Goal: Task Accomplishment & Management: Use online tool/utility

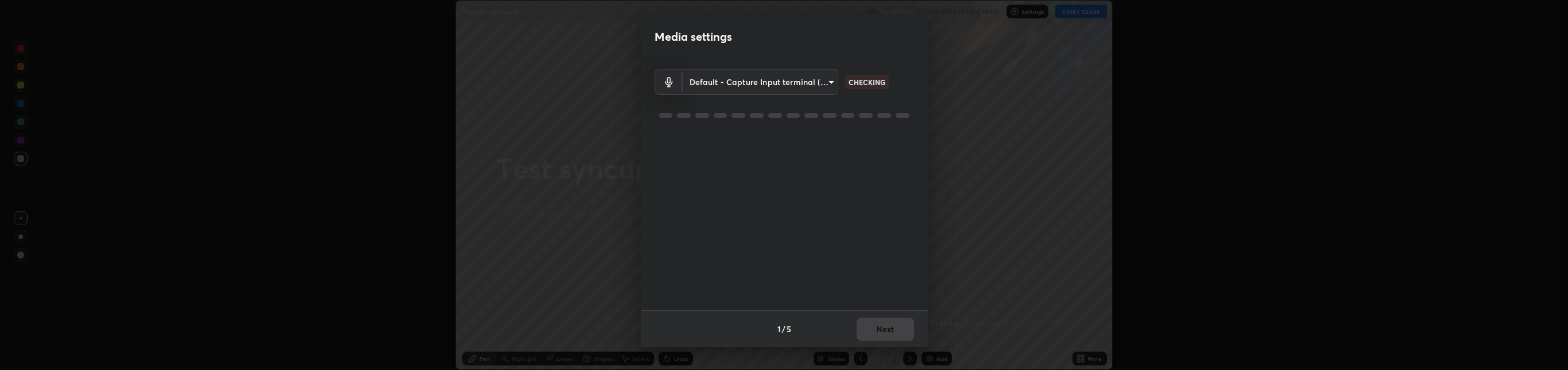
scroll to position [57109, 55844]
click at [739, 78] on body "Erase all Test syncup neww Recording CLASS STARTS IN 3 MINS Settings START CLAS…" at bounding box center [784, 185] width 1568 height 370
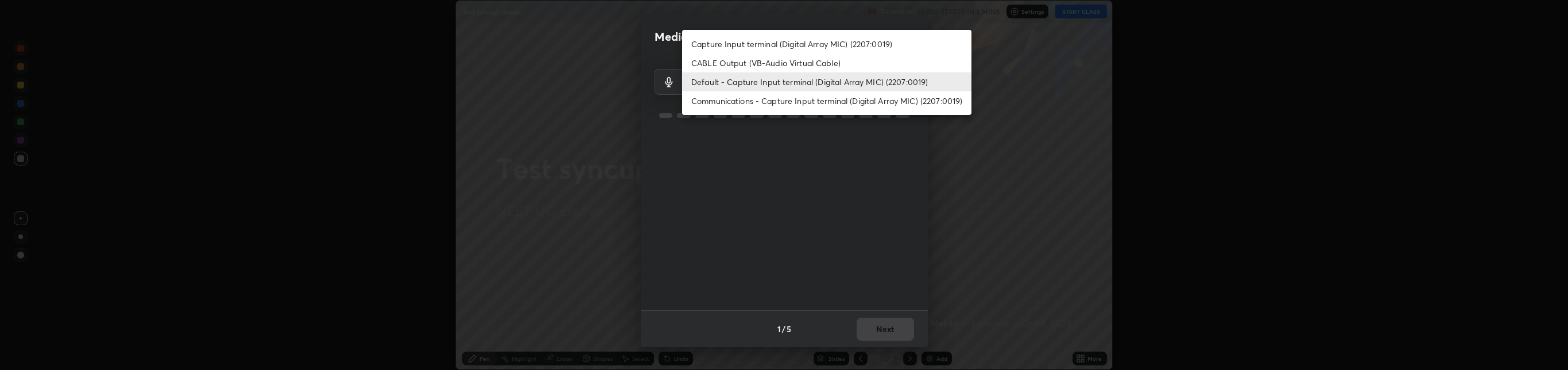
click at [757, 95] on li "Communications - Capture Input terminal (Digital Array MIC) (2207:0019)" at bounding box center [827, 101] width 289 height 19
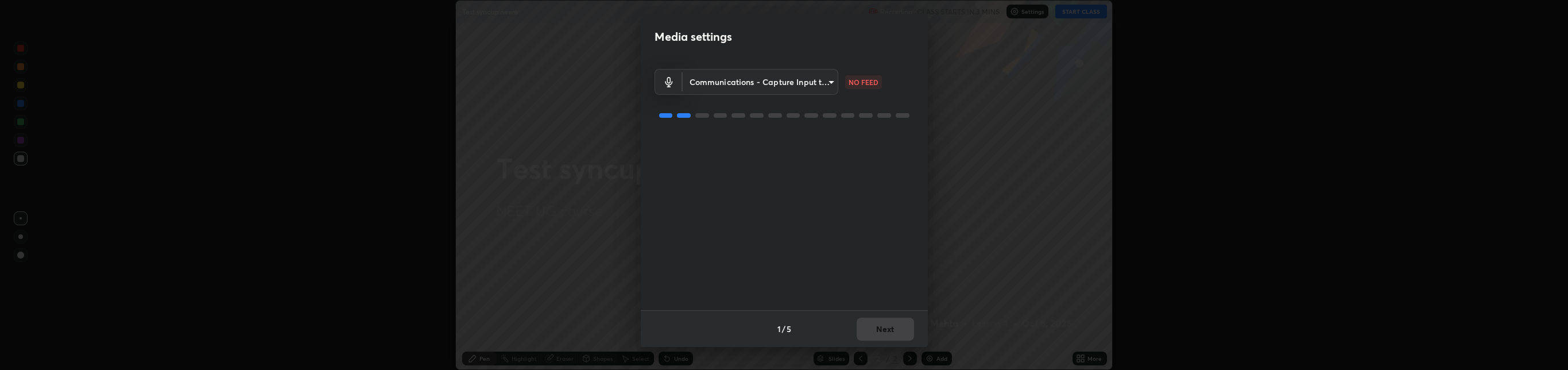
click at [721, 78] on body "Erase all Test syncup neww Recording CLASS STARTS IN 3 MINS Settings START CLAS…" at bounding box center [784, 185] width 1568 height 370
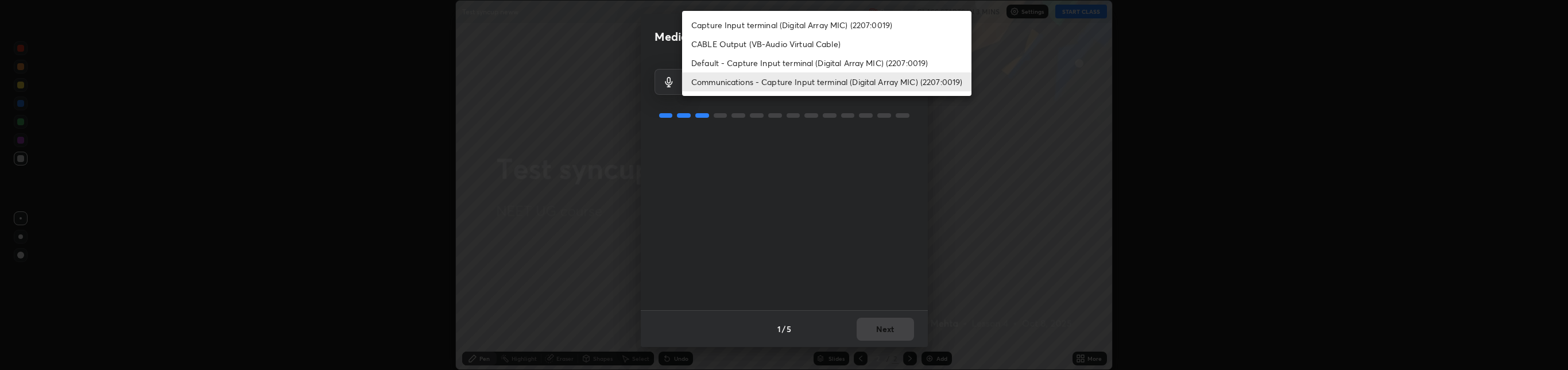
click at [737, 61] on li "Default - Capture Input terminal (Digital Array MIC) (2207:0019)" at bounding box center [827, 63] width 289 height 19
type input "default"
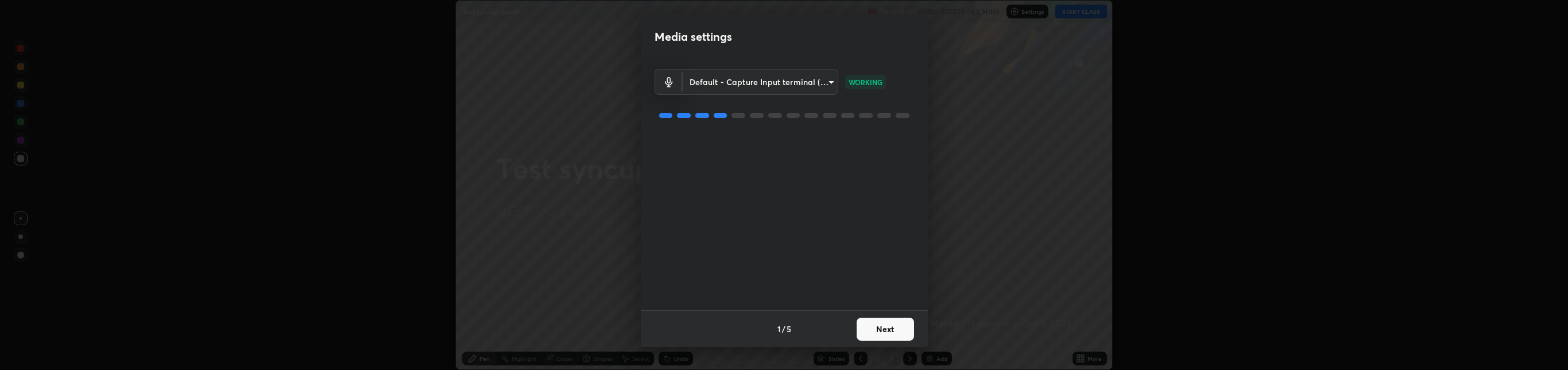
click at [884, 318] on button "Next" at bounding box center [885, 329] width 58 height 23
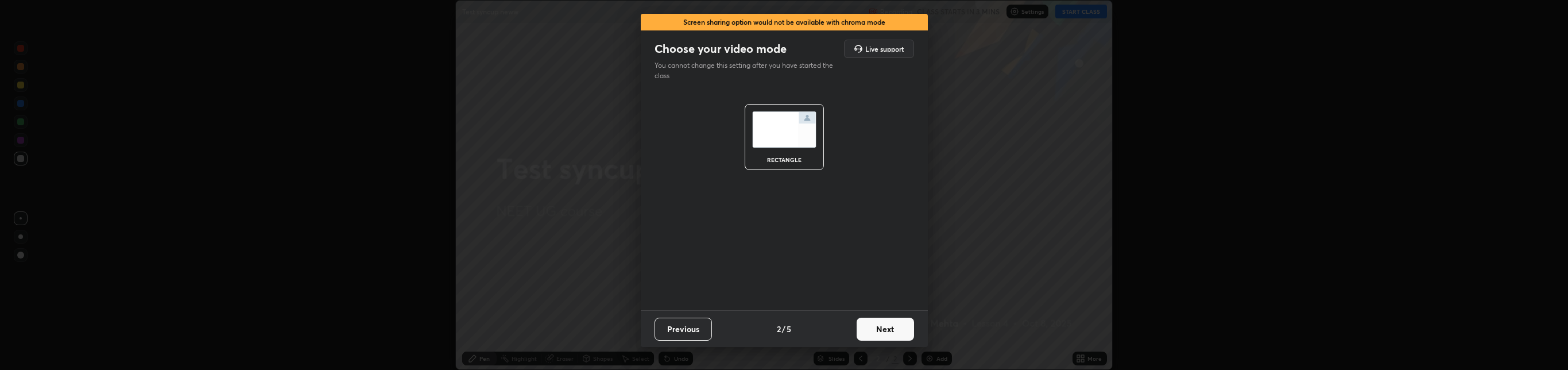
click at [887, 328] on button "Next" at bounding box center [885, 329] width 58 height 23
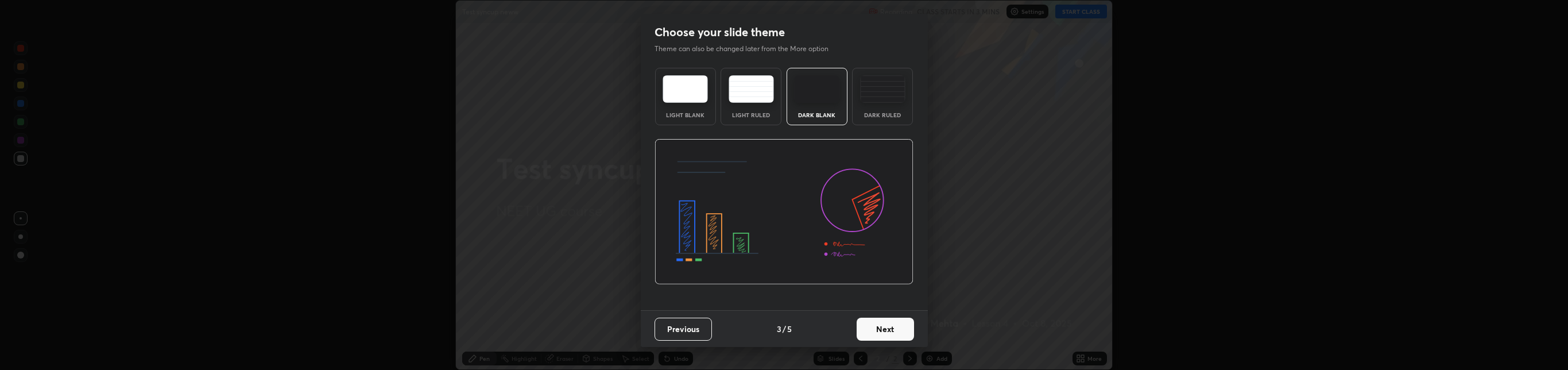
click at [884, 328] on button "Next" at bounding box center [885, 329] width 58 height 23
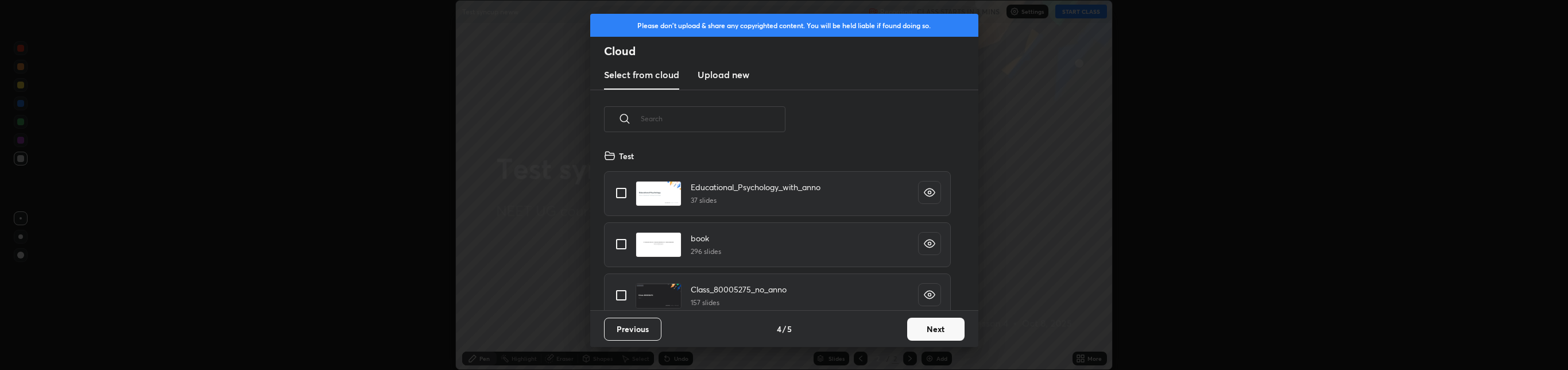
scroll to position [161, 369]
click at [623, 193] on input "grid" at bounding box center [621, 193] width 24 height 24
checkbox input "true"
click at [618, 245] on input "grid" at bounding box center [621, 244] width 24 height 24
checkbox input "true"
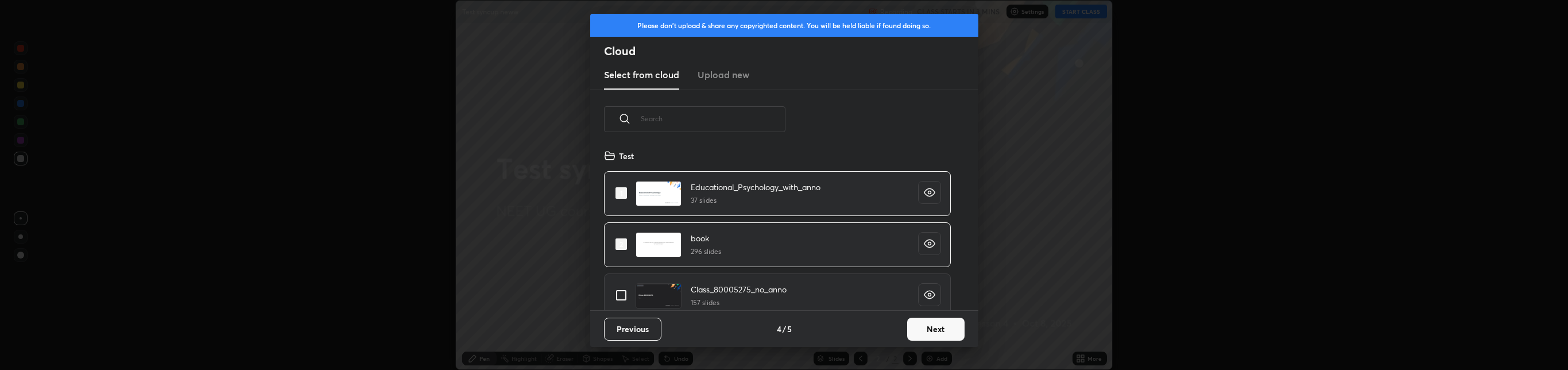
click at [927, 328] on button "Next" at bounding box center [936, 329] width 58 height 23
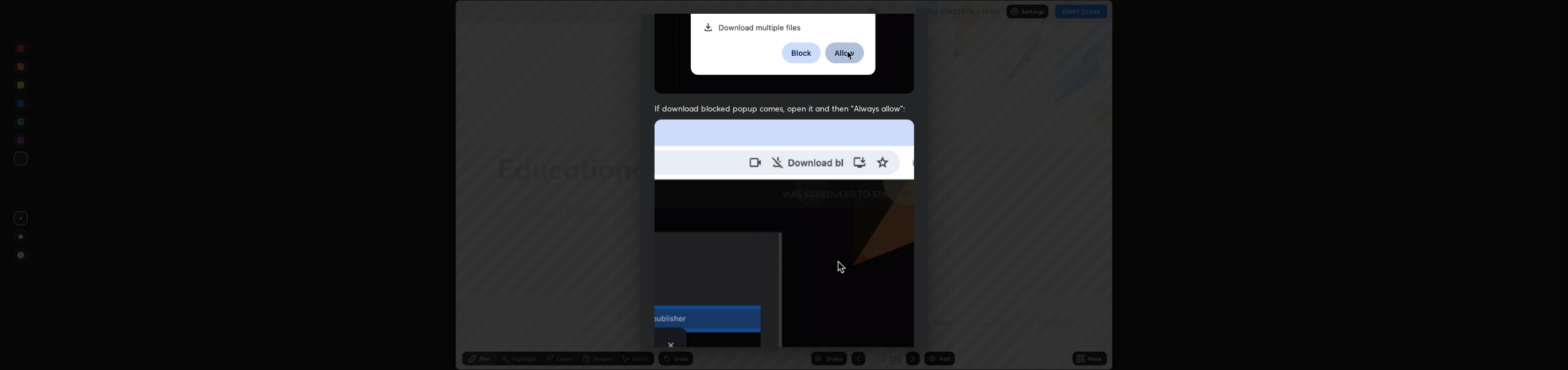
scroll to position [241, 0]
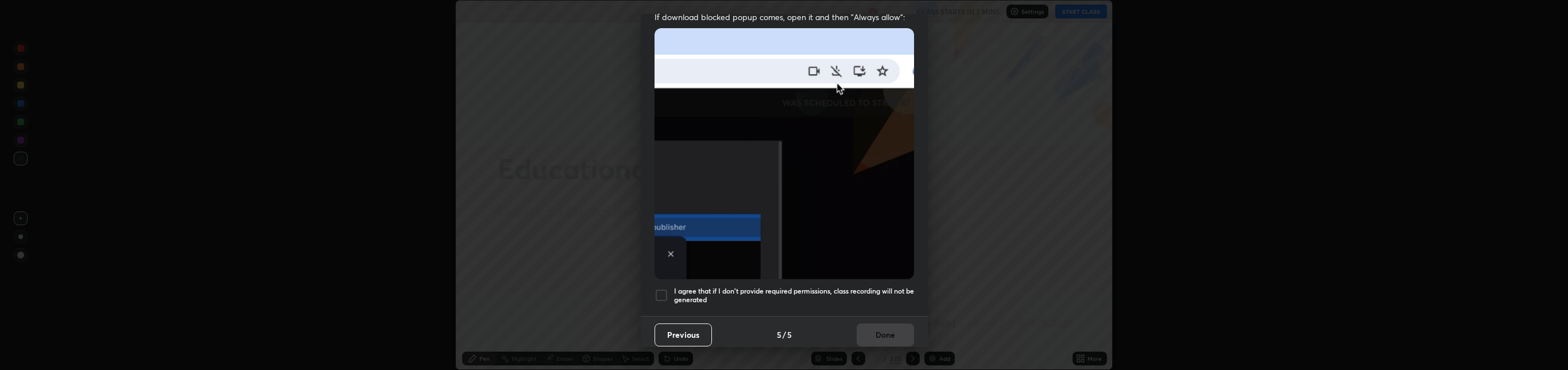
click at [664, 288] on div at bounding box center [661, 295] width 14 height 14
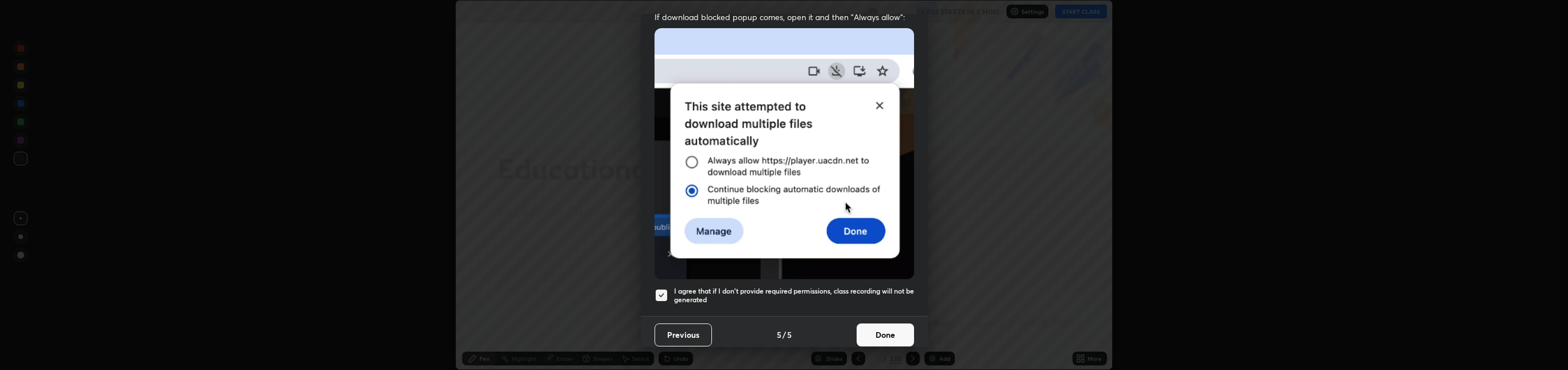
click at [874, 329] on button "Done" at bounding box center [885, 335] width 58 height 23
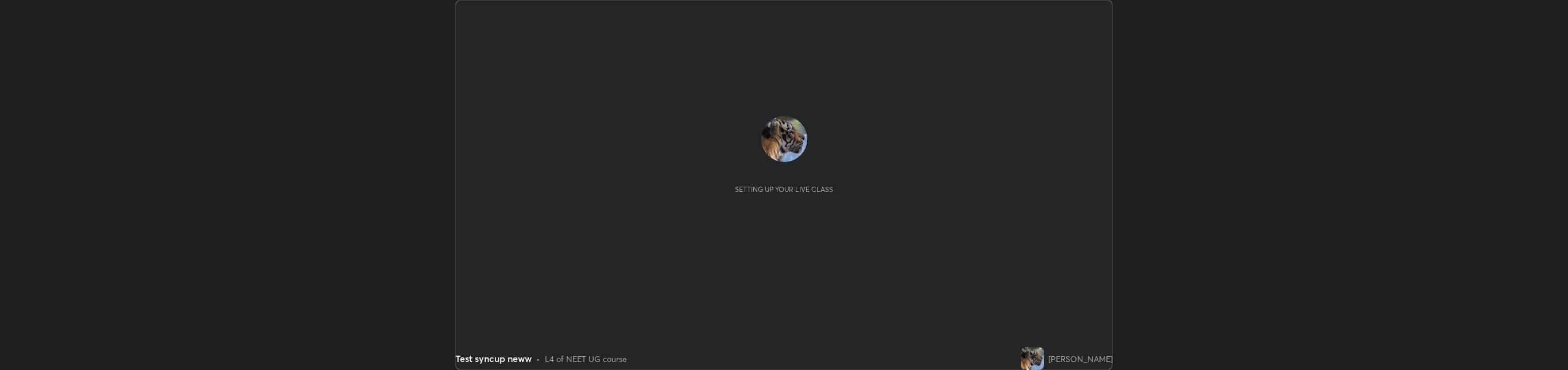
scroll to position [370, 1568]
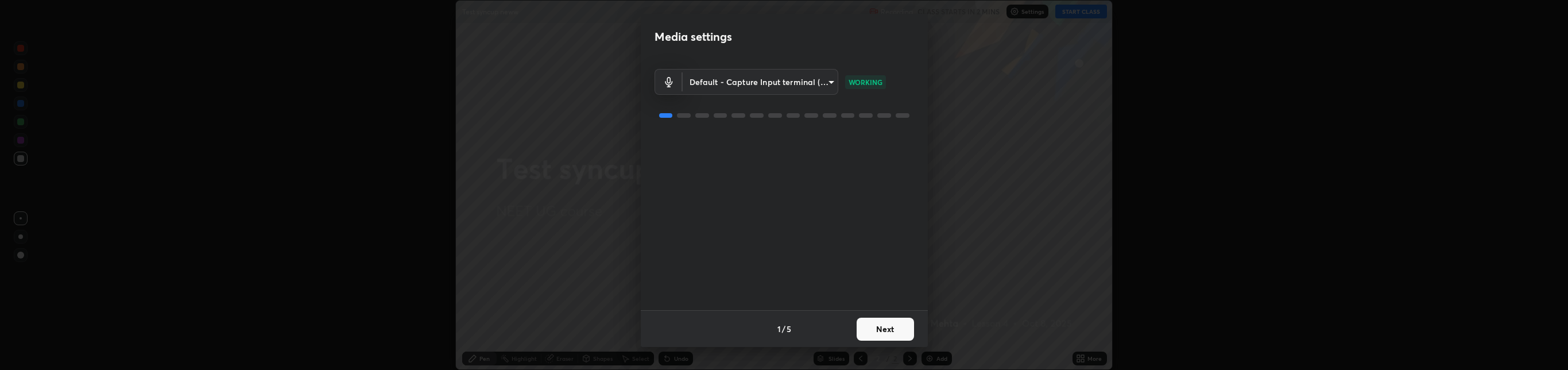
click at [870, 323] on button "Next" at bounding box center [885, 329] width 58 height 23
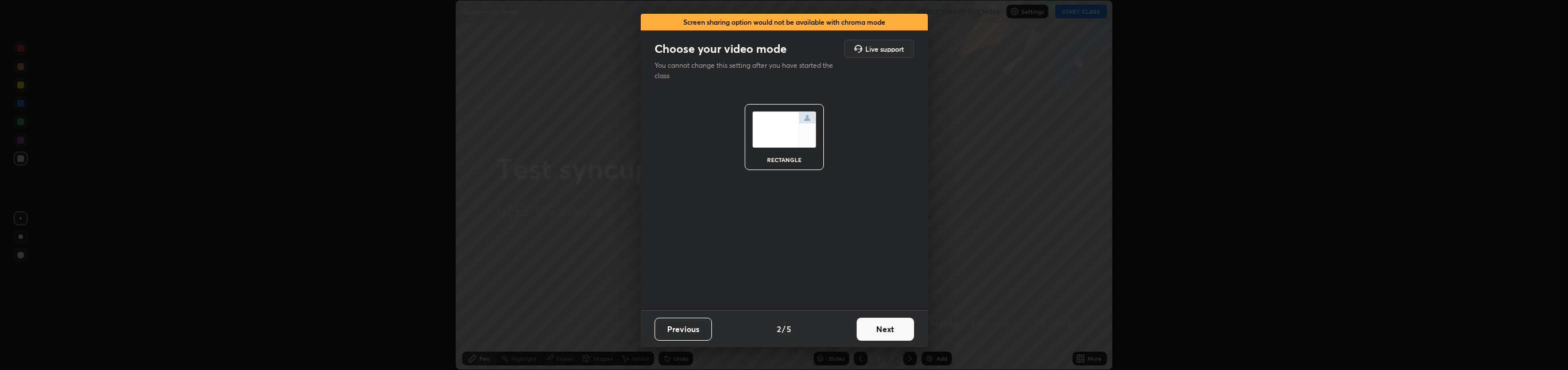
click at [878, 329] on button "Next" at bounding box center [885, 329] width 58 height 23
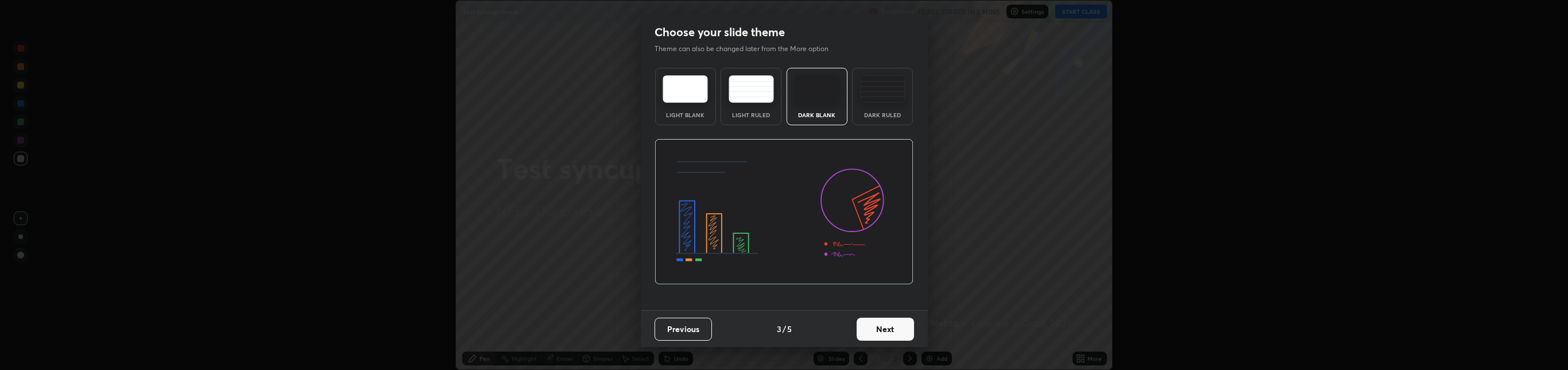
click at [878, 326] on button "Next" at bounding box center [885, 329] width 58 height 23
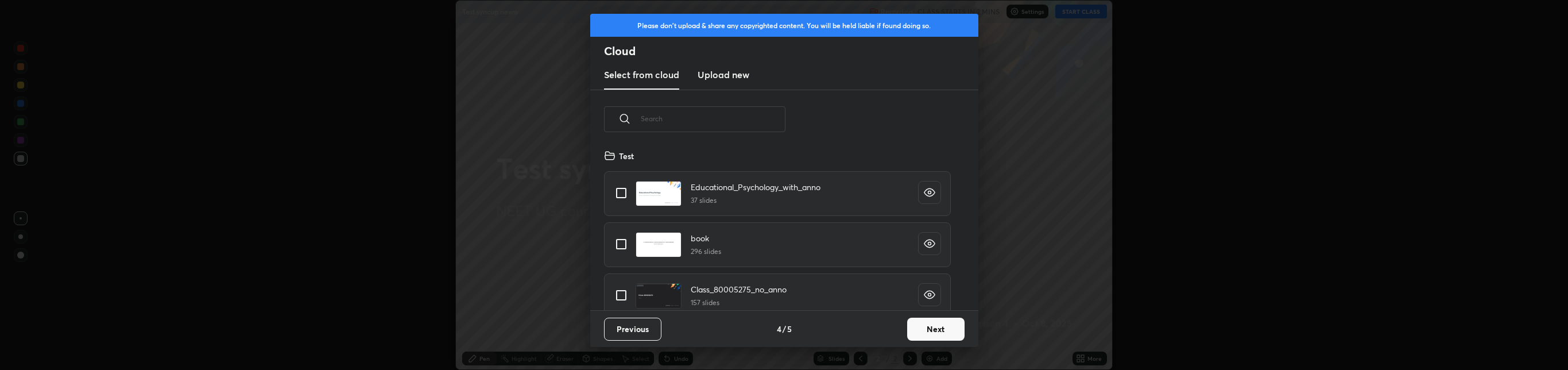
scroll to position [161, 369]
click at [619, 192] on input "grid" at bounding box center [621, 193] width 24 height 24
checkbox input "true"
click at [623, 237] on input "grid" at bounding box center [621, 244] width 24 height 24
checkbox input "true"
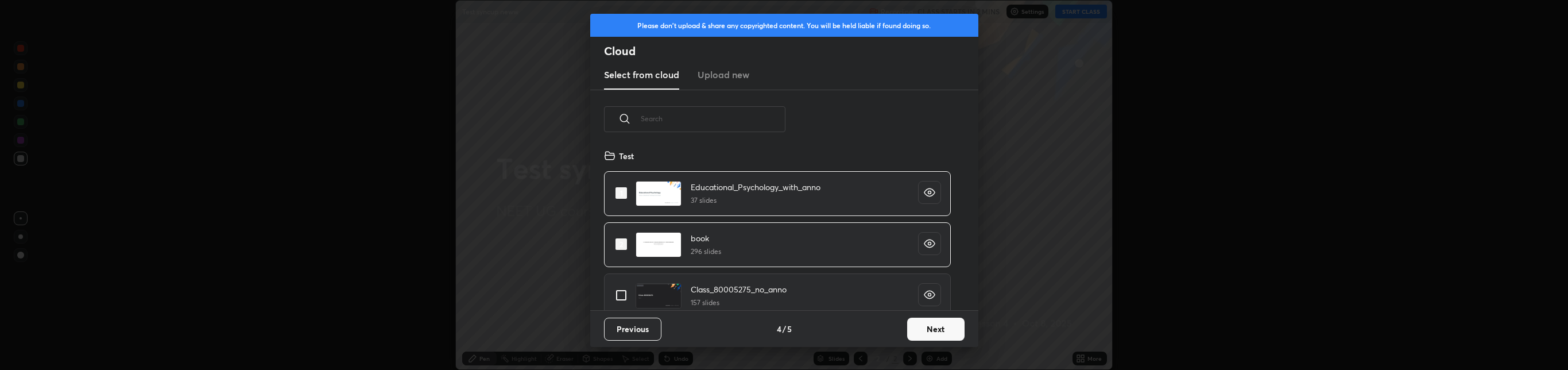
click at [941, 328] on button "Next" at bounding box center [936, 329] width 58 height 23
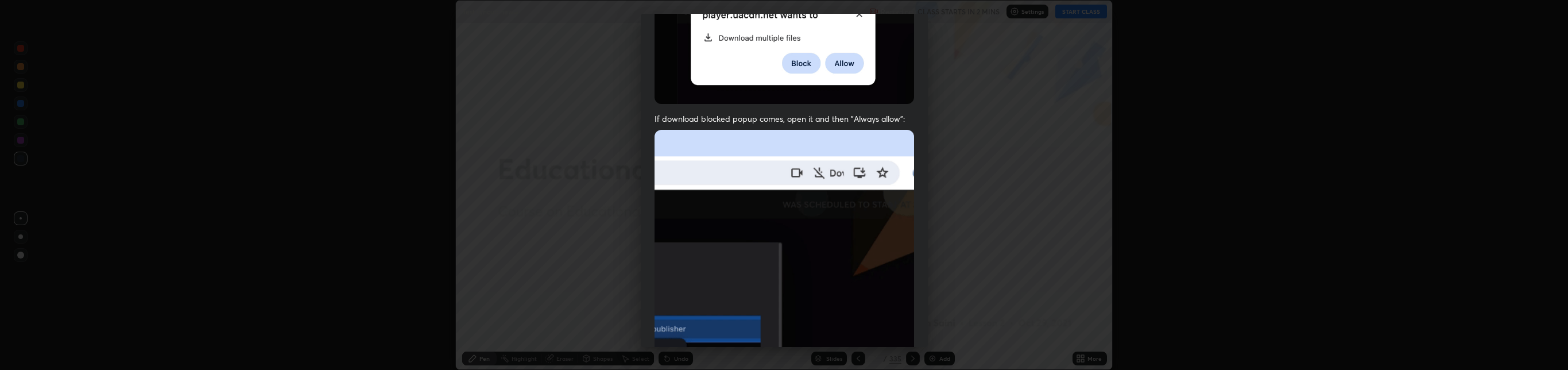
scroll to position [241, 0]
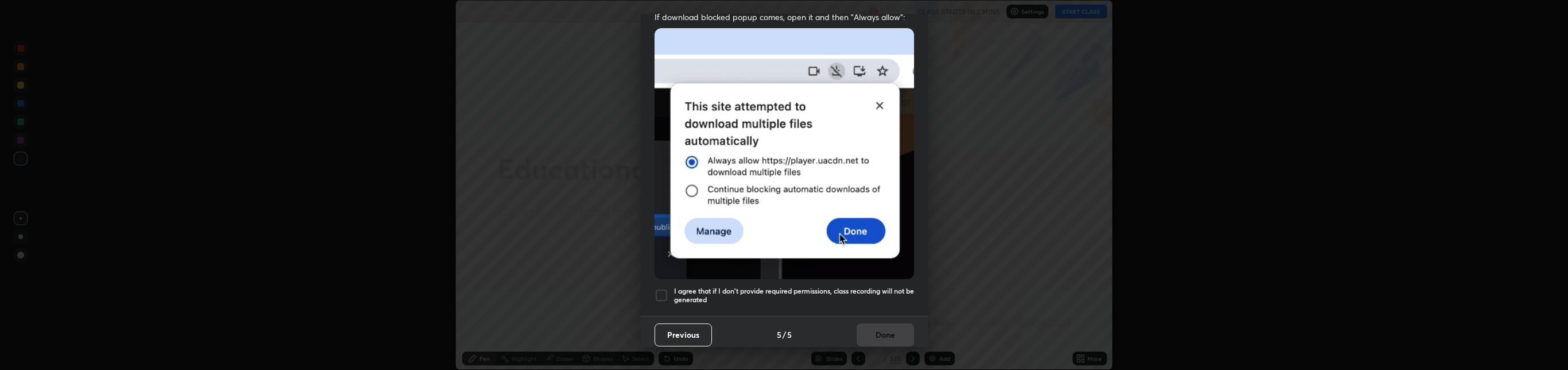
click at [665, 288] on div at bounding box center [661, 295] width 14 height 14
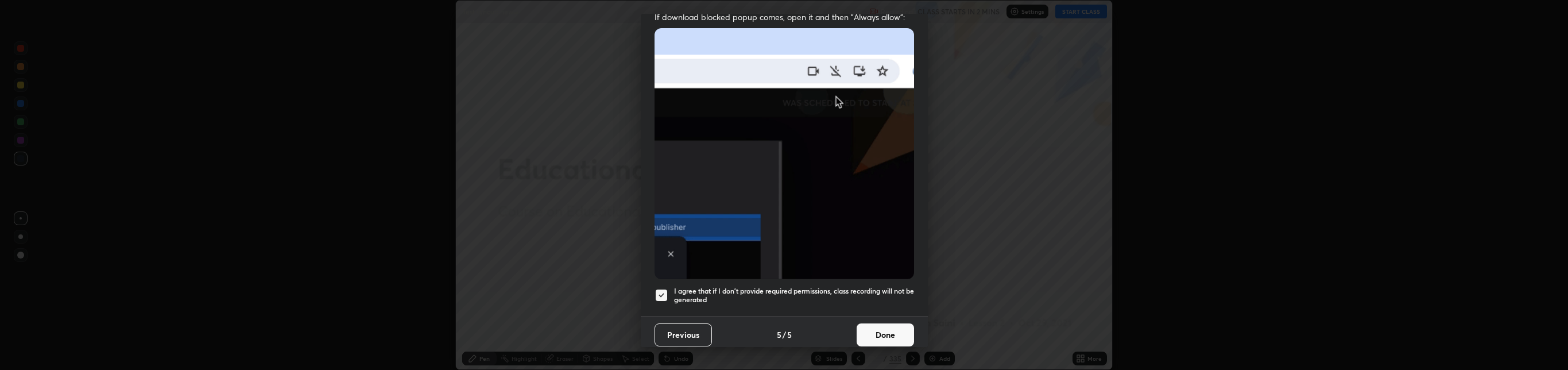
click at [878, 329] on button "Done" at bounding box center [885, 335] width 58 height 23
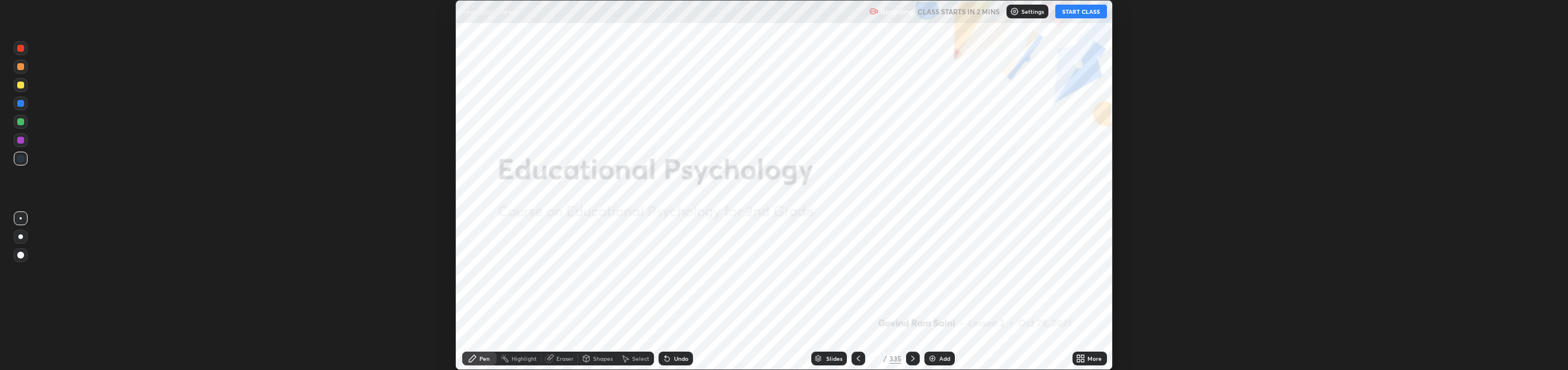
click at [395, 261] on div "Setting up your live class" at bounding box center [784, 185] width 1568 height 370
click at [366, 258] on div "Setting up your live class" at bounding box center [784, 185] width 1568 height 370
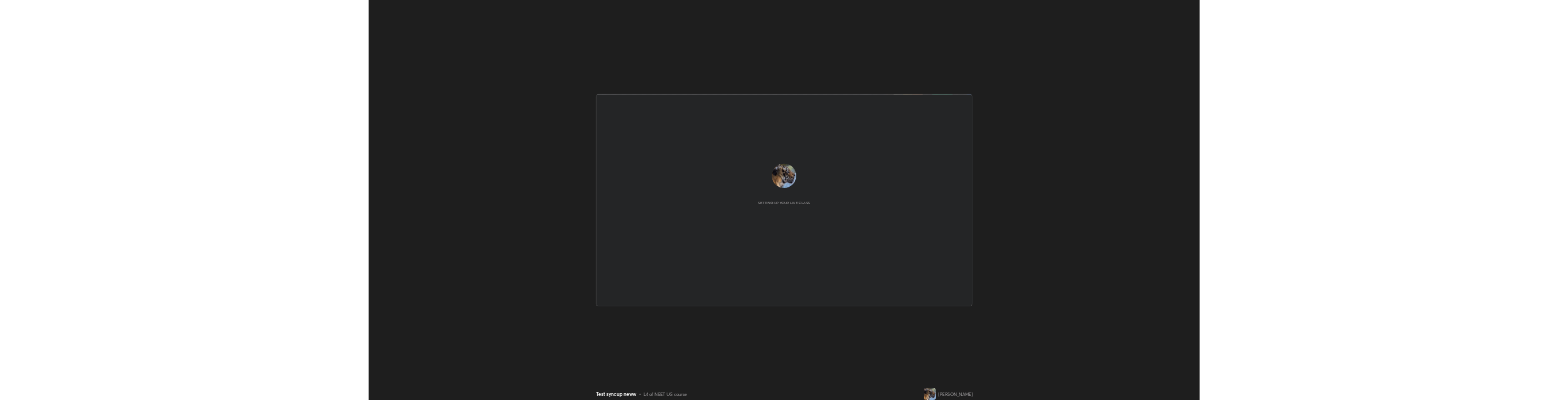
scroll to position [57056, 55844]
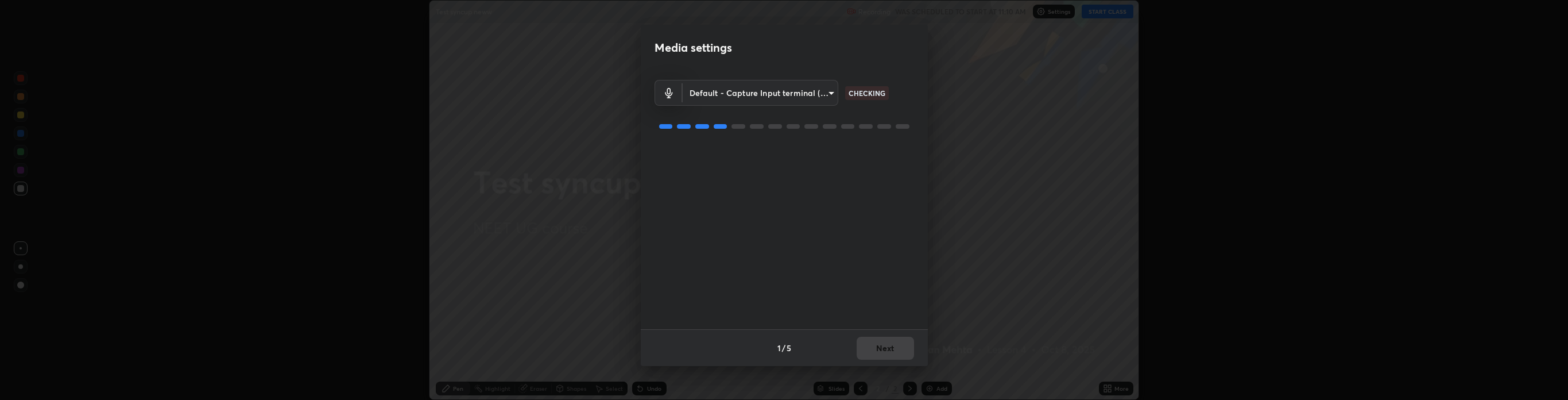
click at [801, 88] on body "Erase all Test syncup neww Recording WAS SCHEDULED TO START AT 11:10 AM Setting…" at bounding box center [784, 200] width 1568 height 400
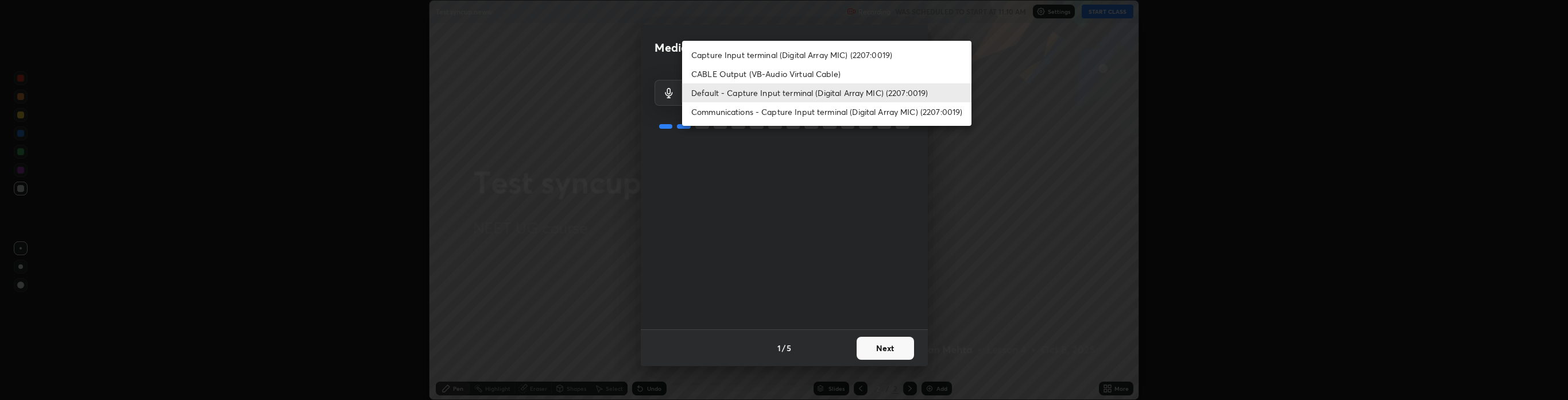
click at [795, 112] on li "Communications - Capture Input terminal (Digital Array MIC) (2207:0019)" at bounding box center [827, 112] width 289 height 19
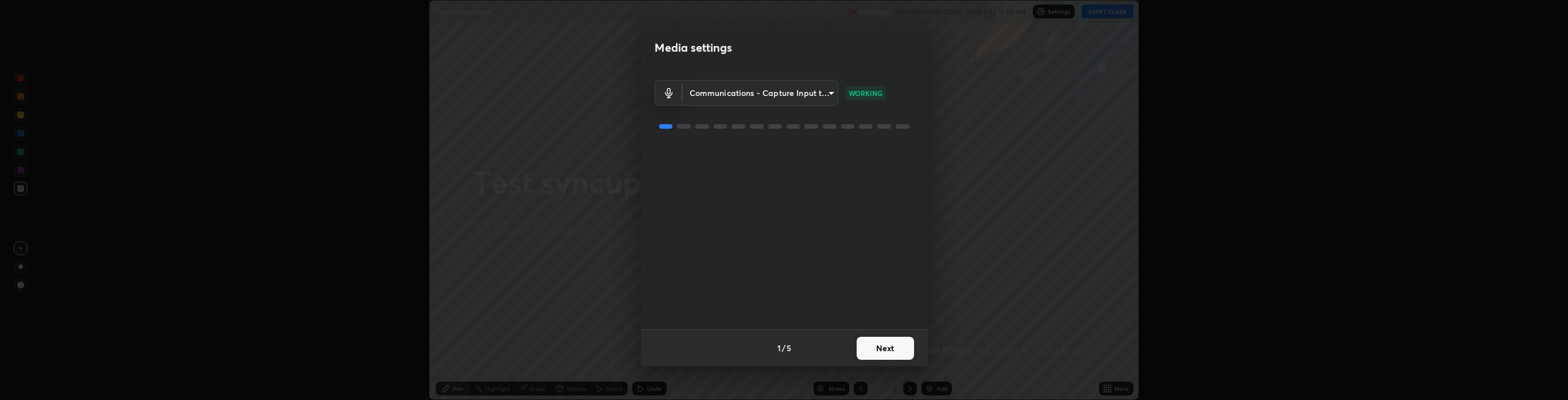
click at [784, 95] on body "Erase all Test syncup neww Recording WAS SCHEDULED TO START AT 11:10 AM Setting…" at bounding box center [784, 200] width 1568 height 400
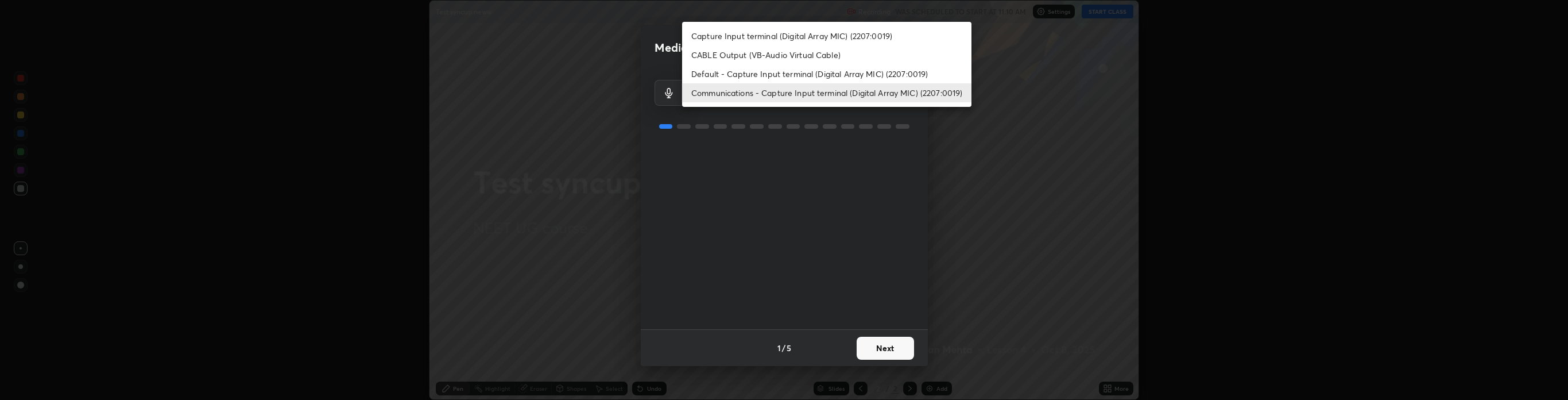
click at [786, 72] on li "Default - Capture Input terminal (Digital Array MIC) (2207:0019)" at bounding box center [827, 74] width 289 height 19
type input "default"
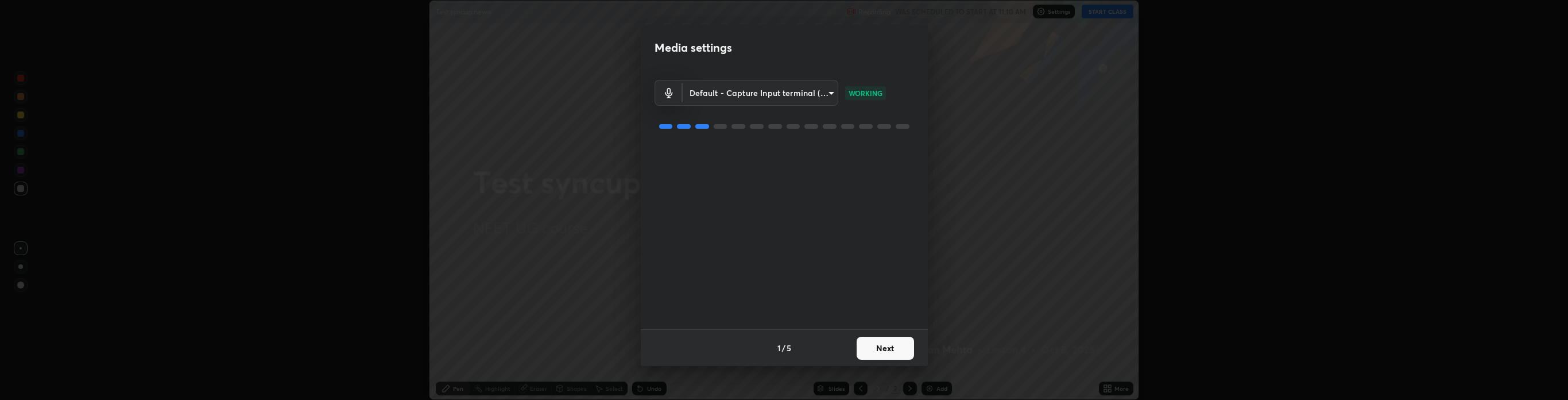
click at [877, 338] on button "Next" at bounding box center [885, 348] width 58 height 23
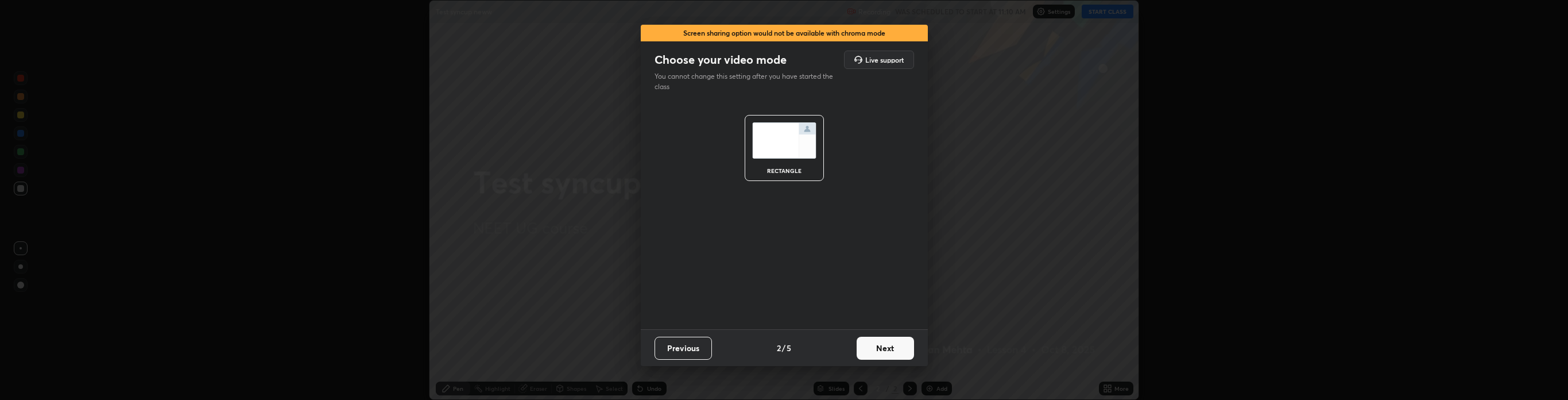
click at [878, 339] on button "Next" at bounding box center [885, 348] width 58 height 23
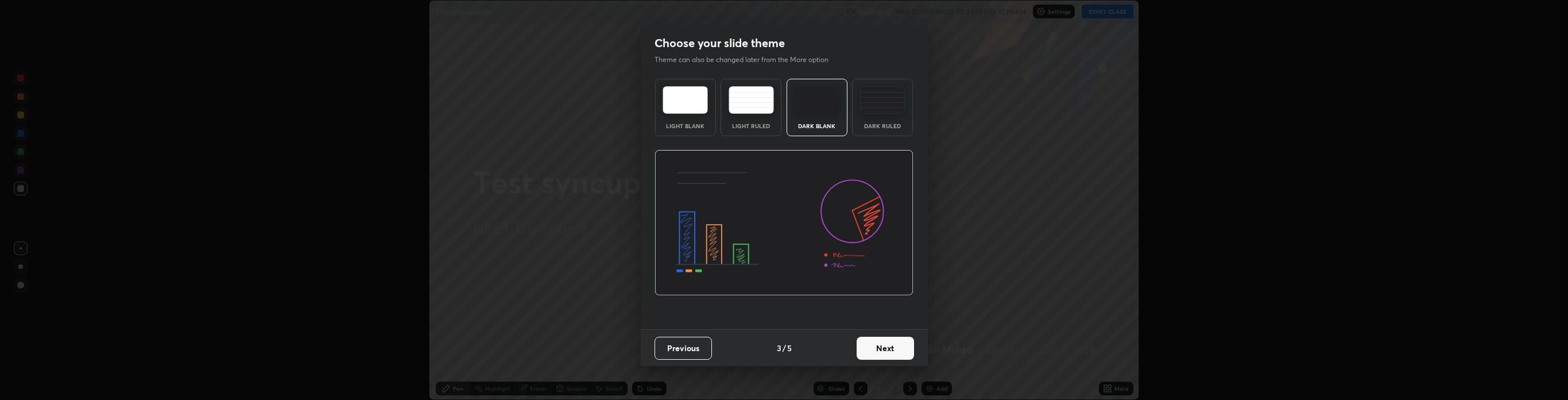
click at [880, 346] on button "Next" at bounding box center [885, 348] width 58 height 23
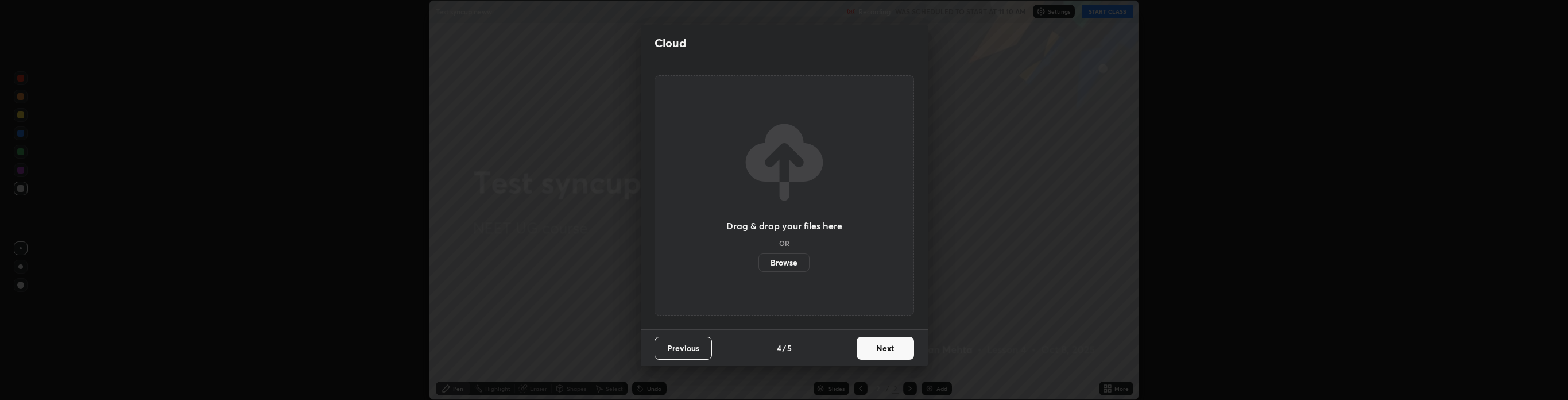
click at [790, 266] on label "Browse" at bounding box center [784, 262] width 51 height 18
click at [759, 266] on input "Browse" at bounding box center [759, 262] width 0 height 18
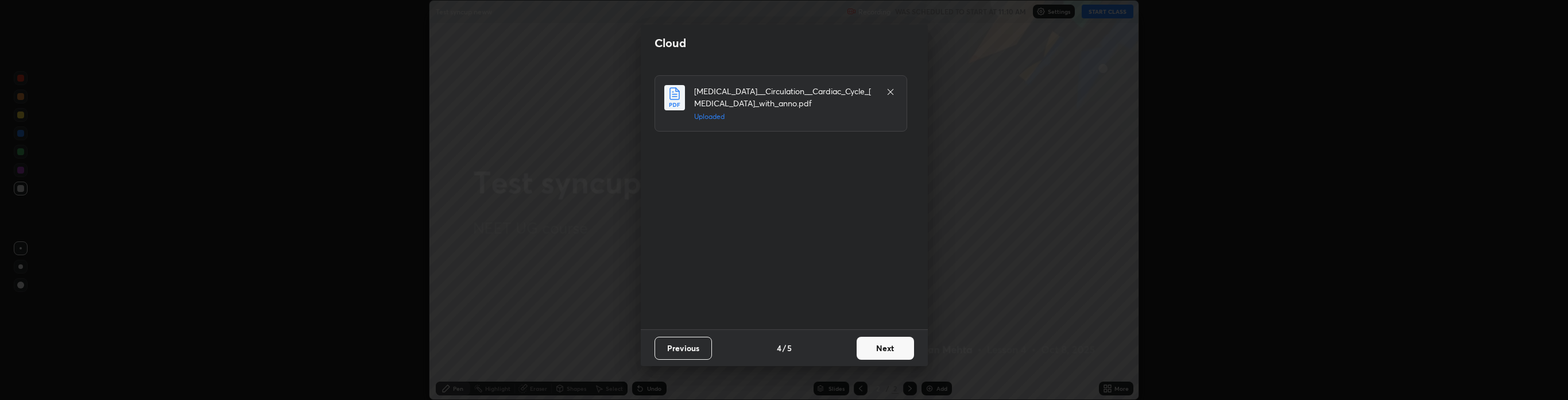
click at [888, 344] on button "Next" at bounding box center [885, 348] width 58 height 23
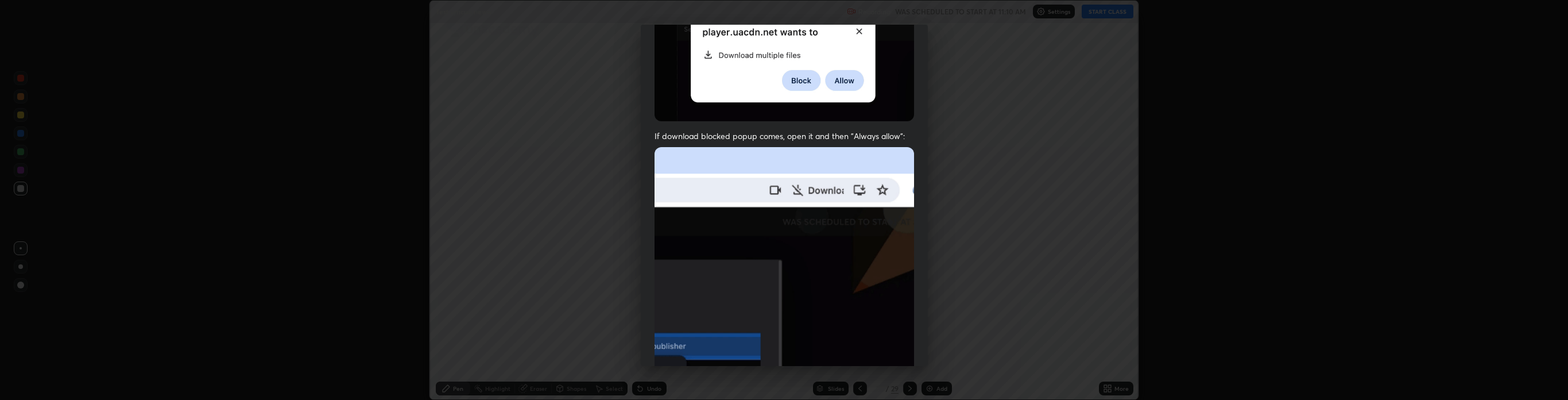
scroll to position [233, 0]
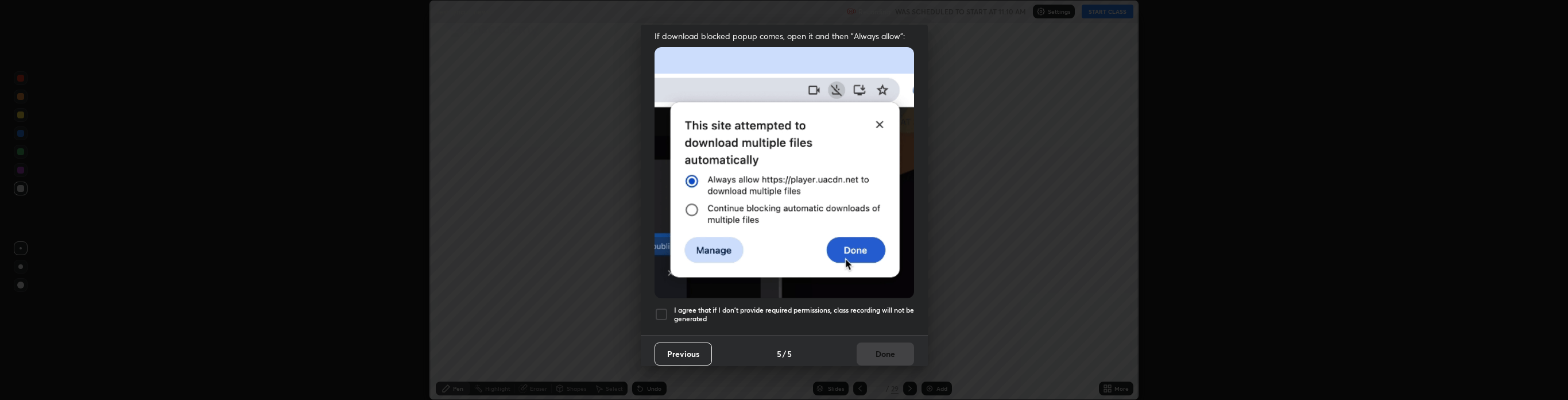
click at [664, 308] on div at bounding box center [661, 314] width 14 height 14
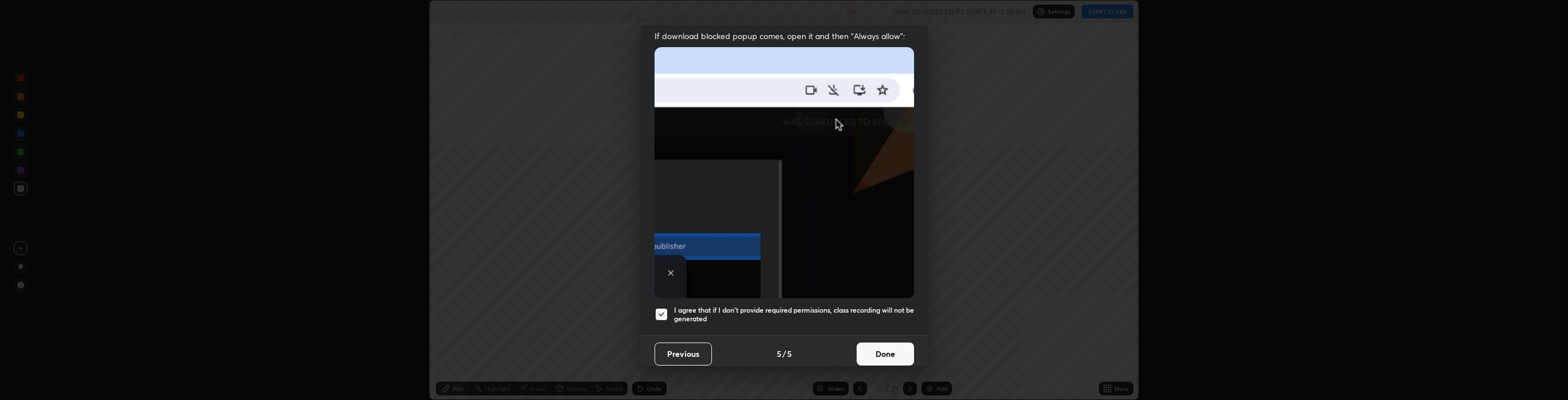
click at [880, 342] on button "Done" at bounding box center [885, 354] width 58 height 23
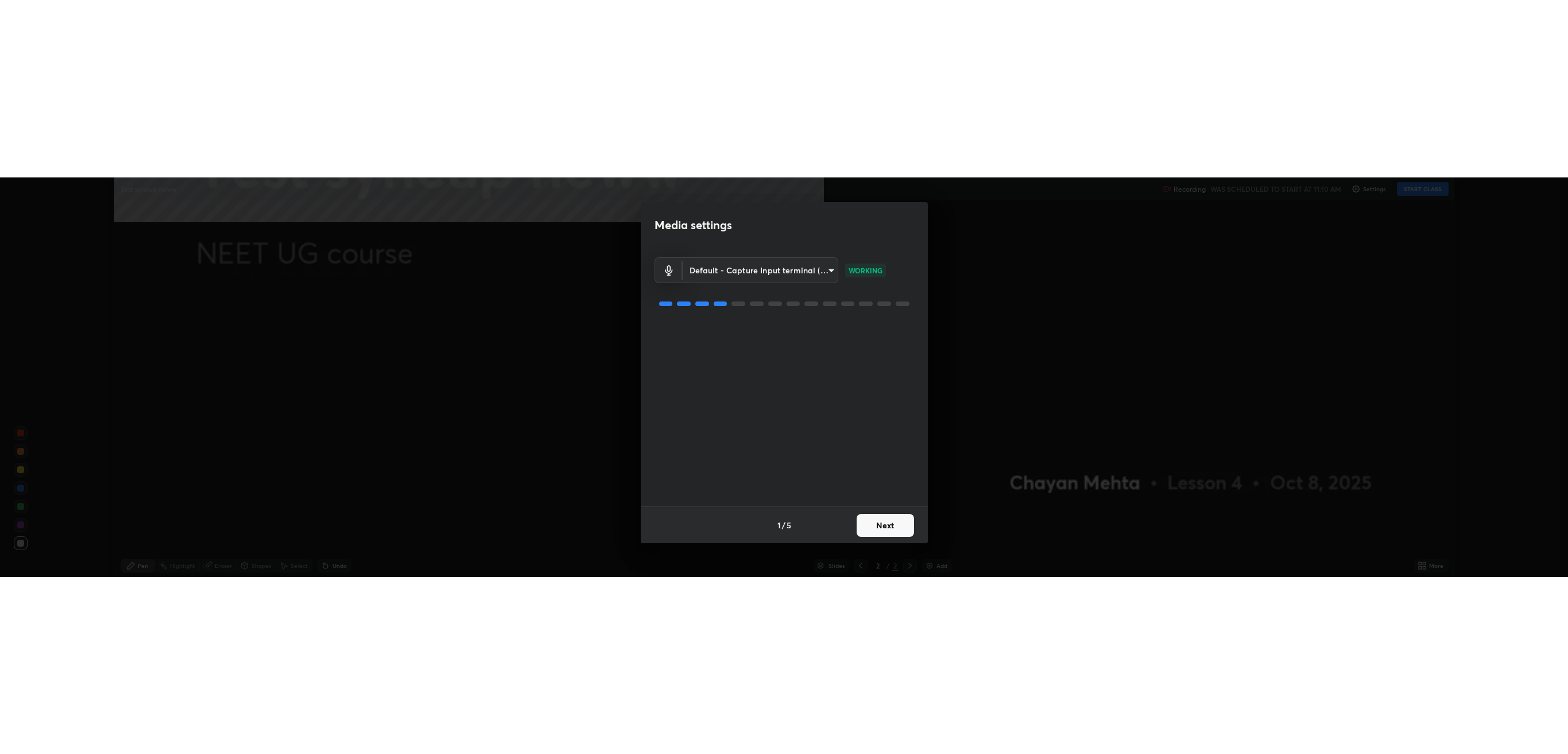
scroll to position [754, 1568]
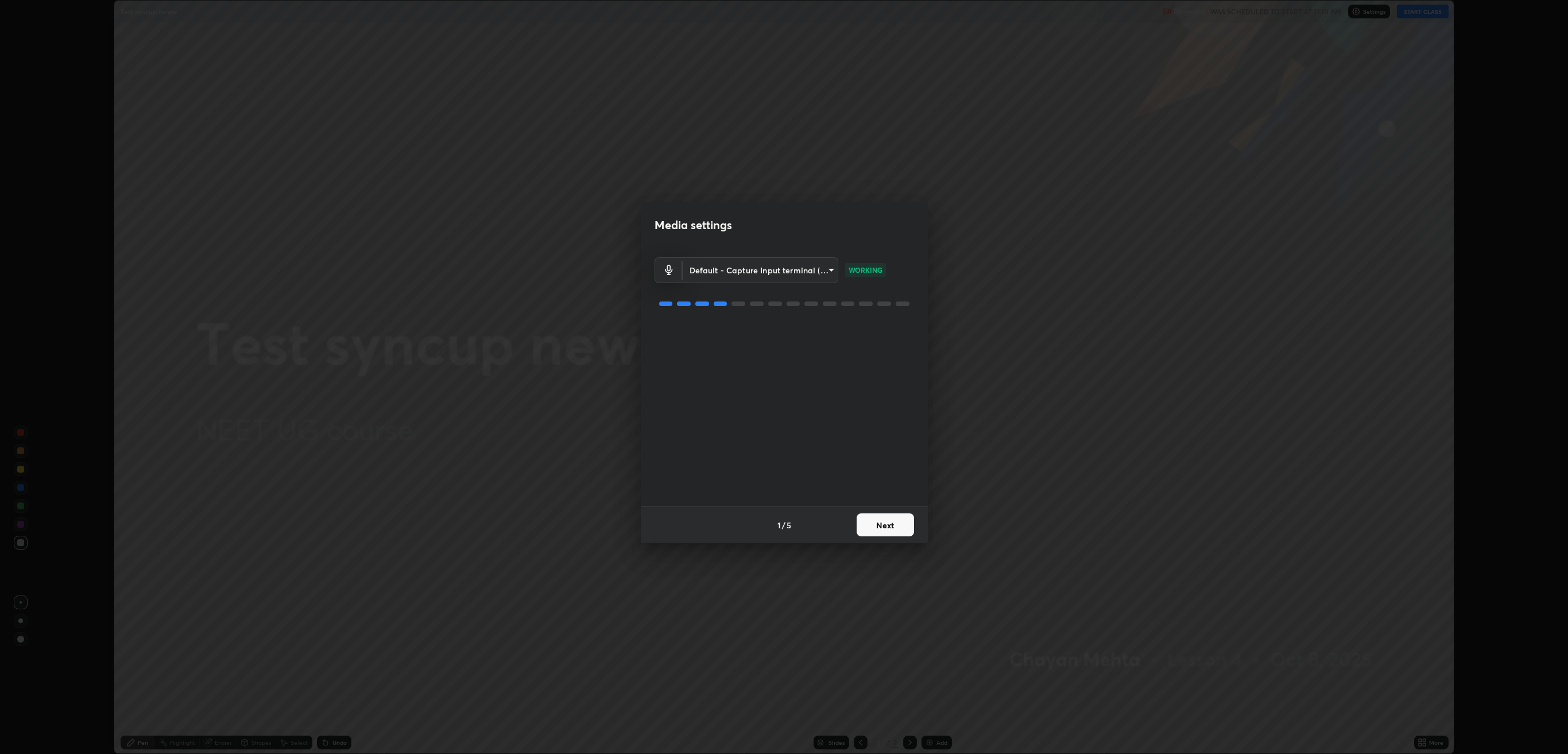
click at [882, 399] on button "Next" at bounding box center [885, 525] width 58 height 23
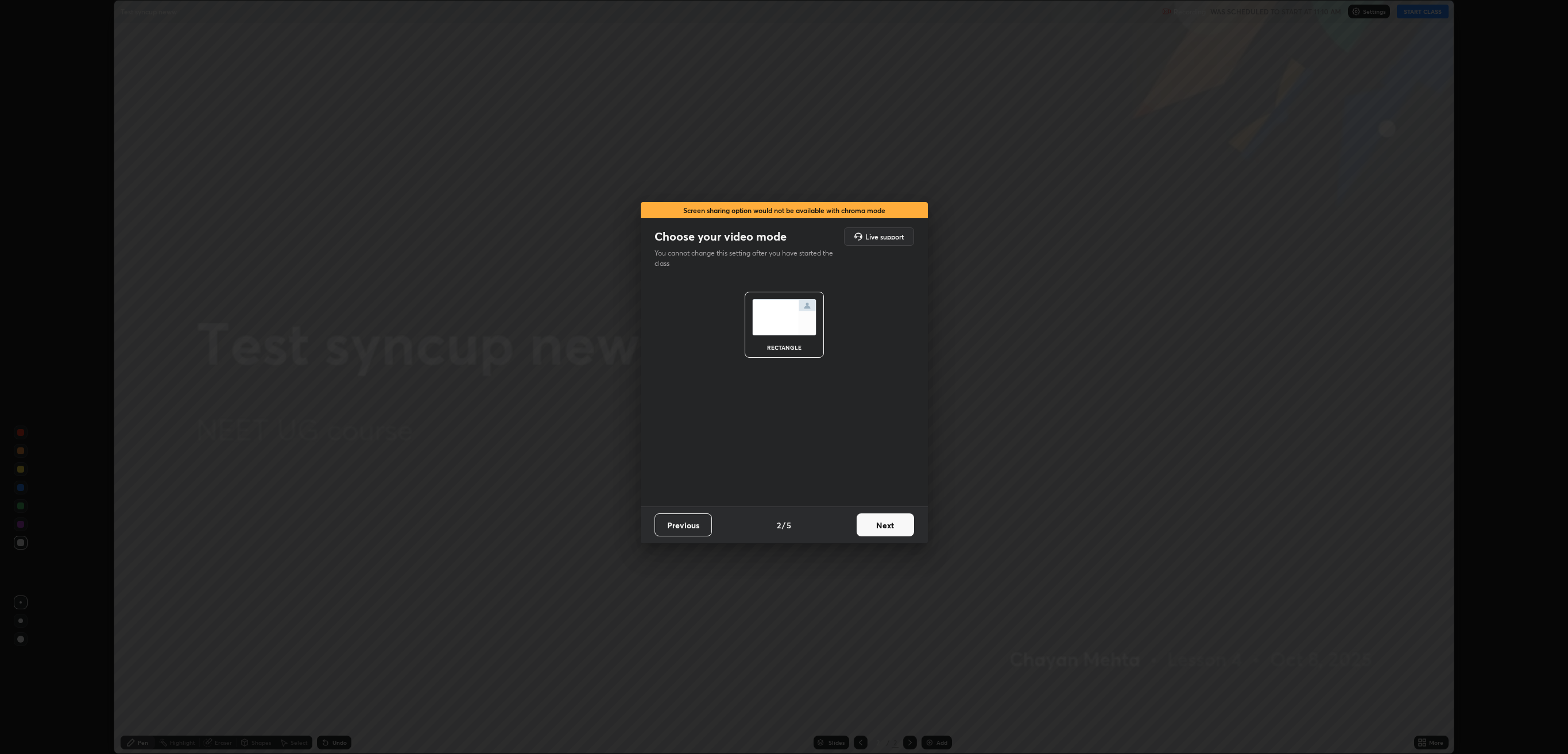
click at [885, 399] on button "Next" at bounding box center [885, 525] width 58 height 23
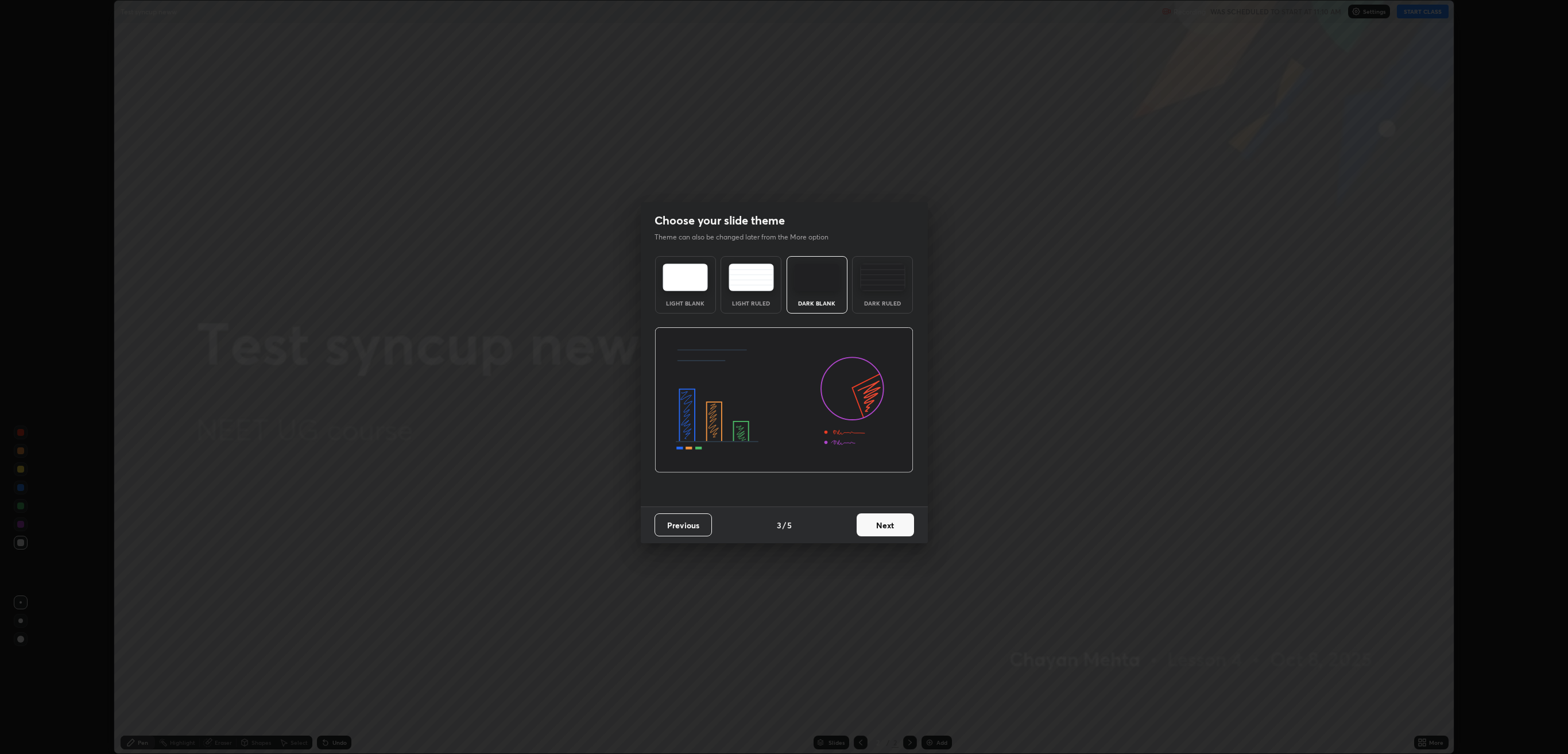
click at [885, 399] on button "Next" at bounding box center [885, 525] width 58 height 23
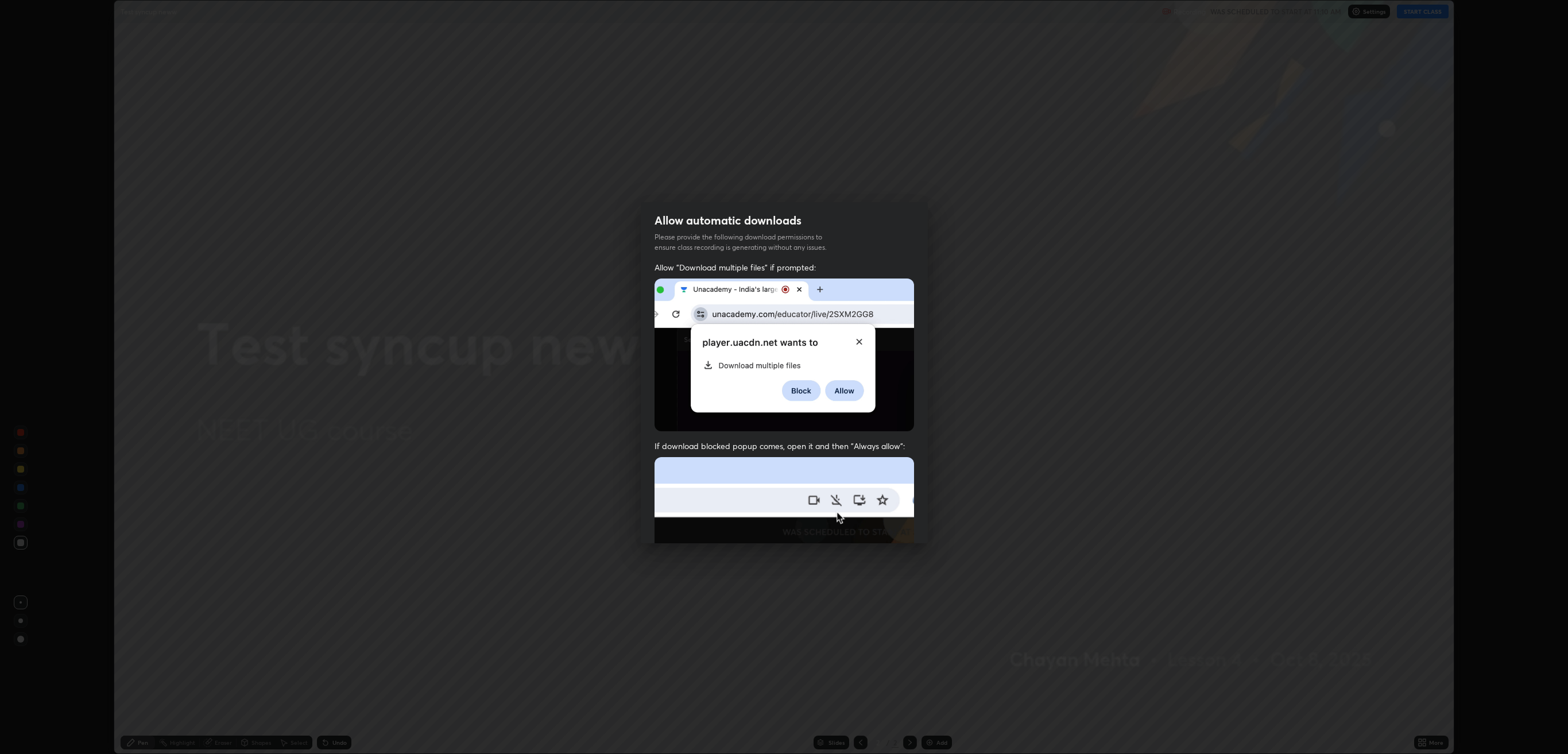
click at [885, 399] on img at bounding box center [785, 583] width 260 height 251
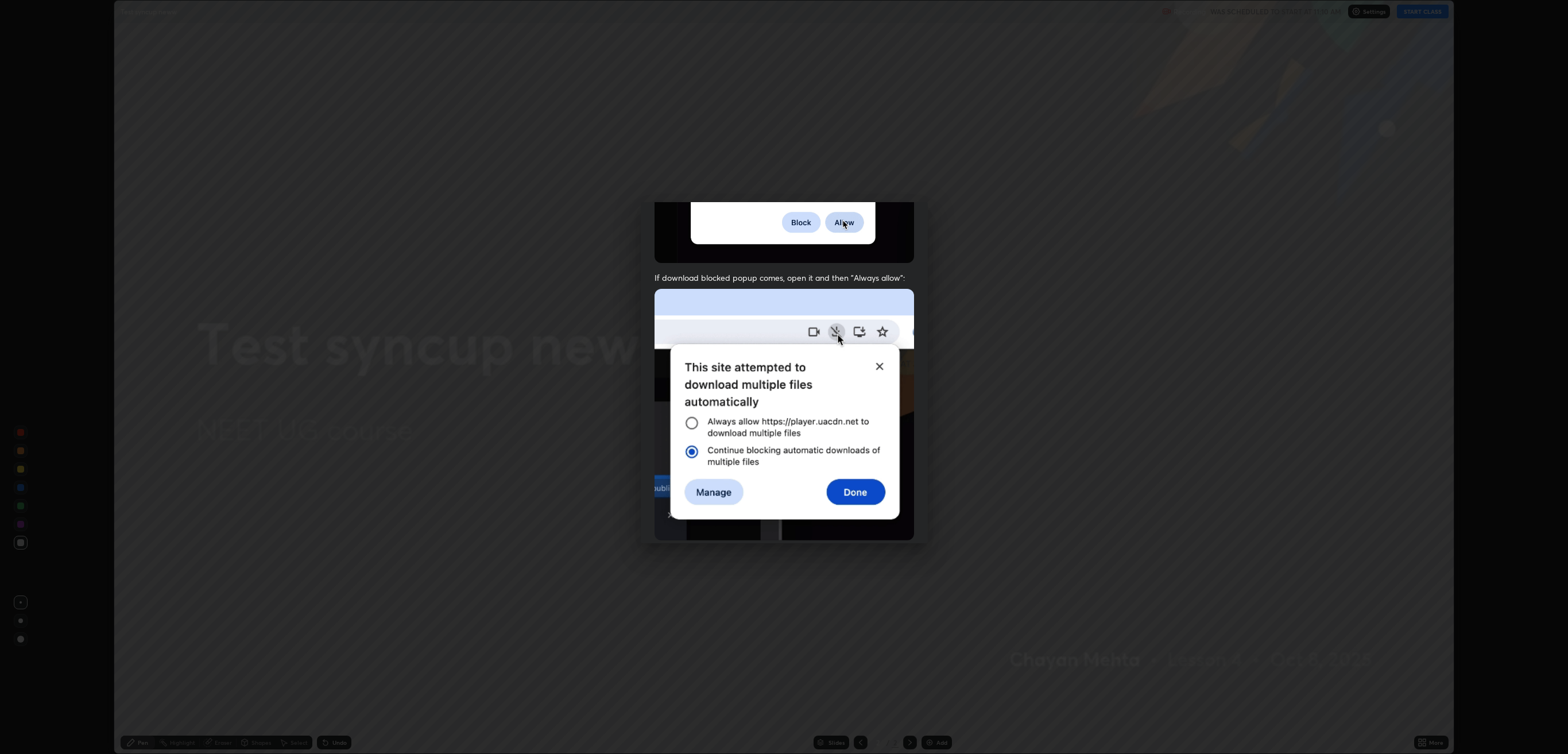
scroll to position [233, 0]
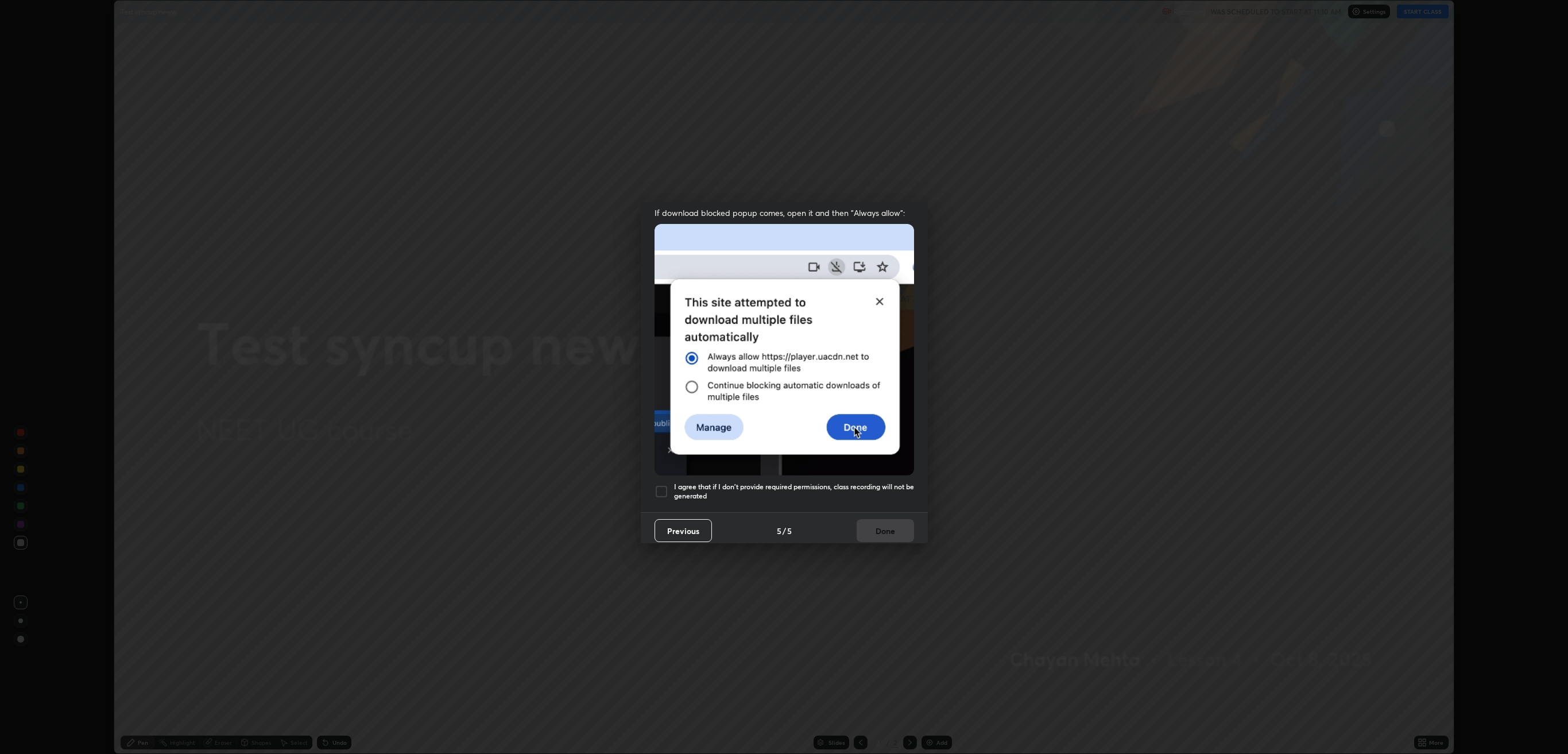
click at [667, 399] on div at bounding box center [661, 492] width 14 height 14
click at [864, 399] on button "Done" at bounding box center [885, 530] width 58 height 23
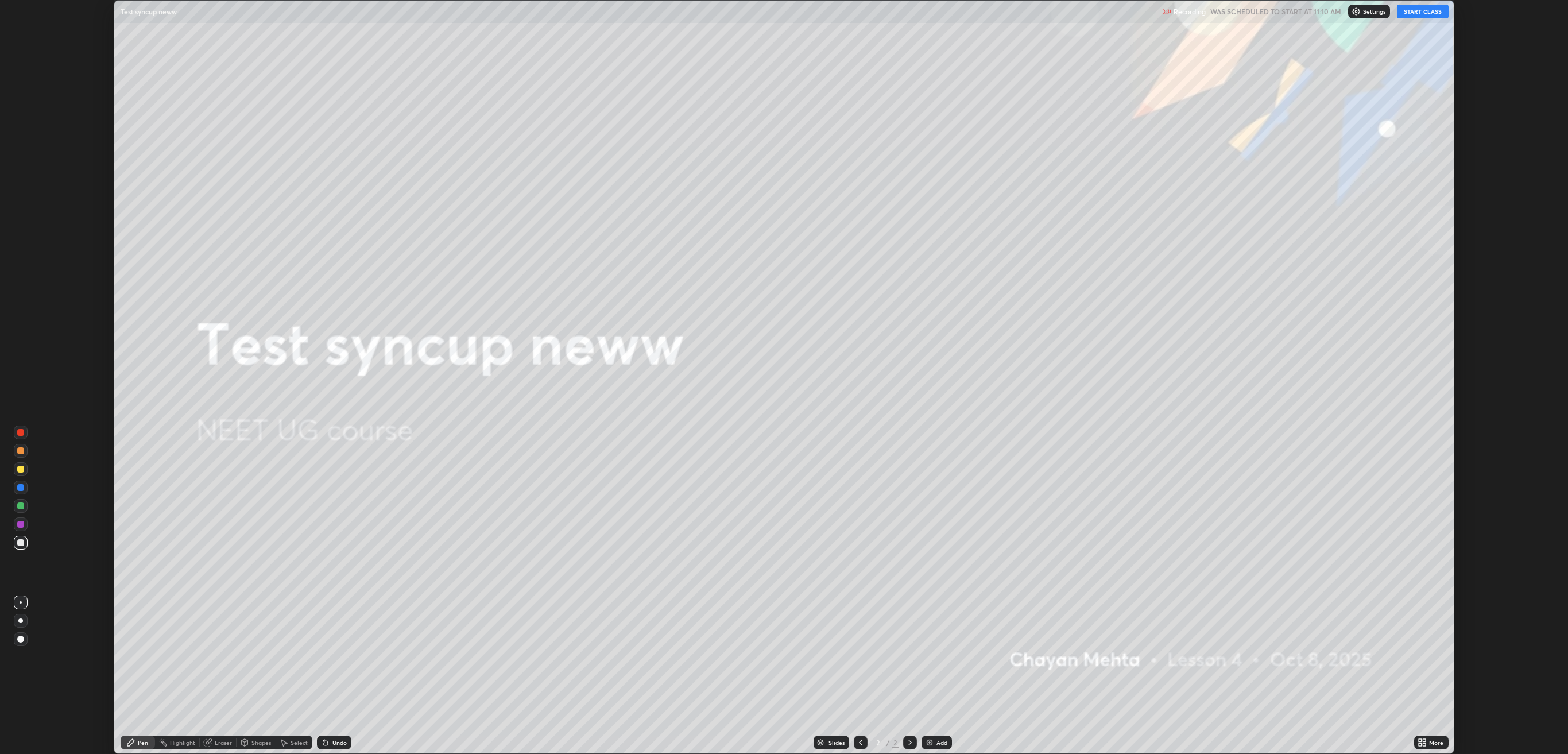
click at [1424, 5] on button "START CLASS" at bounding box center [1422, 11] width 52 height 14
click at [1421, 9] on button "End Class" at bounding box center [1425, 11] width 46 height 14
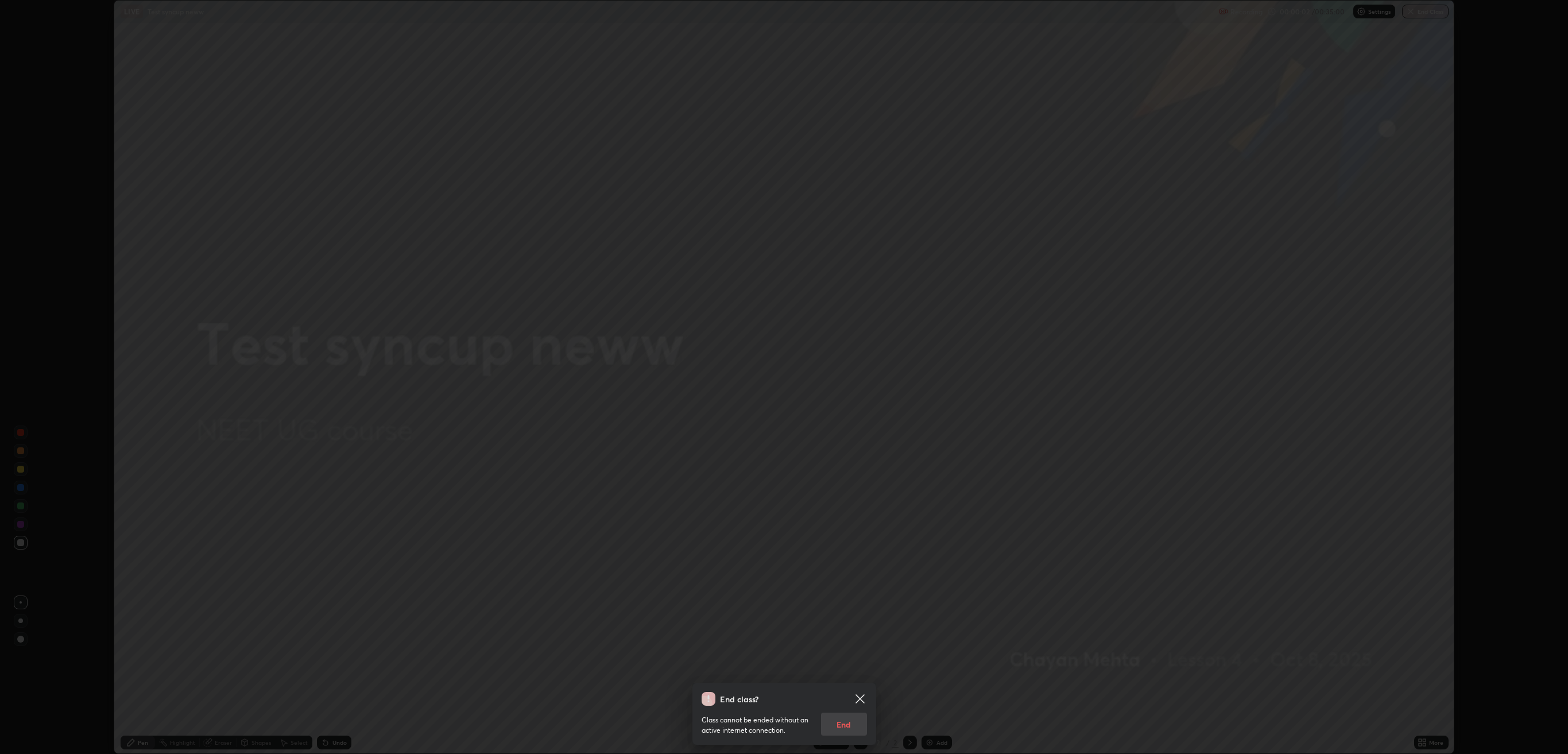
click at [844, 399] on div "Class cannot be ended without an active internet connection. End" at bounding box center [784, 721] width 165 height 30
click at [845, 399] on div "Class cannot be ended without an active internet connection. End" at bounding box center [784, 721] width 165 height 30
click at [850, 399] on div "Class cannot be ended without an active internet connection. End" at bounding box center [784, 721] width 165 height 30
click at [852, 399] on div "Class cannot be ended without an active internet connection. End" at bounding box center [784, 721] width 165 height 30
click at [834, 399] on div "Class cannot be ended without an active internet connection. End" at bounding box center [784, 721] width 165 height 30
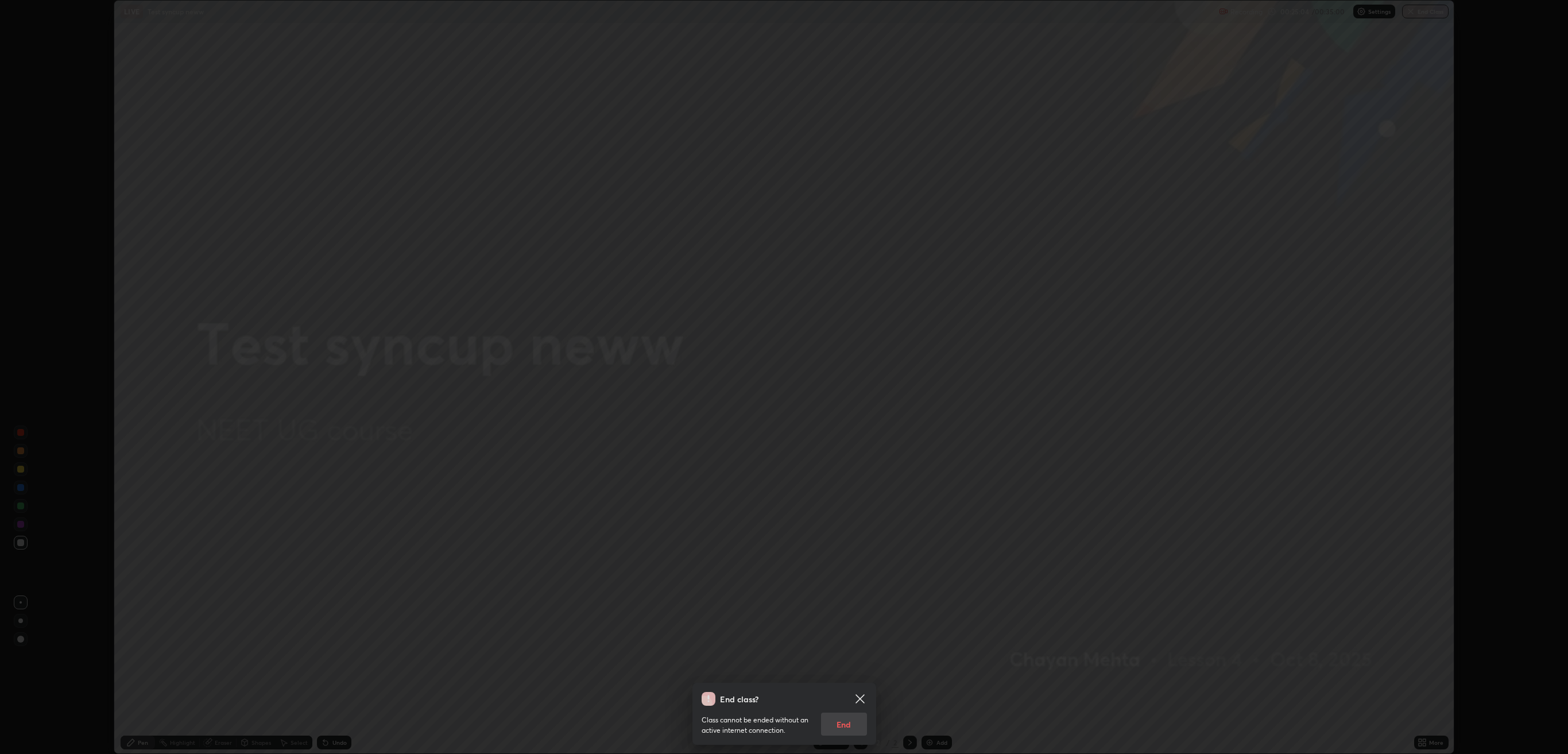
click at [832, 399] on div "Class cannot be ended without an active internet connection. End" at bounding box center [784, 721] width 165 height 30
click at [840, 399] on div "Class cannot be ended without an active internet connection. End" at bounding box center [784, 721] width 165 height 30
click at [842, 399] on div "Class cannot be ended without an active internet connection. End" at bounding box center [784, 721] width 165 height 30
click at [858, 399] on icon at bounding box center [860, 698] width 9 height 9
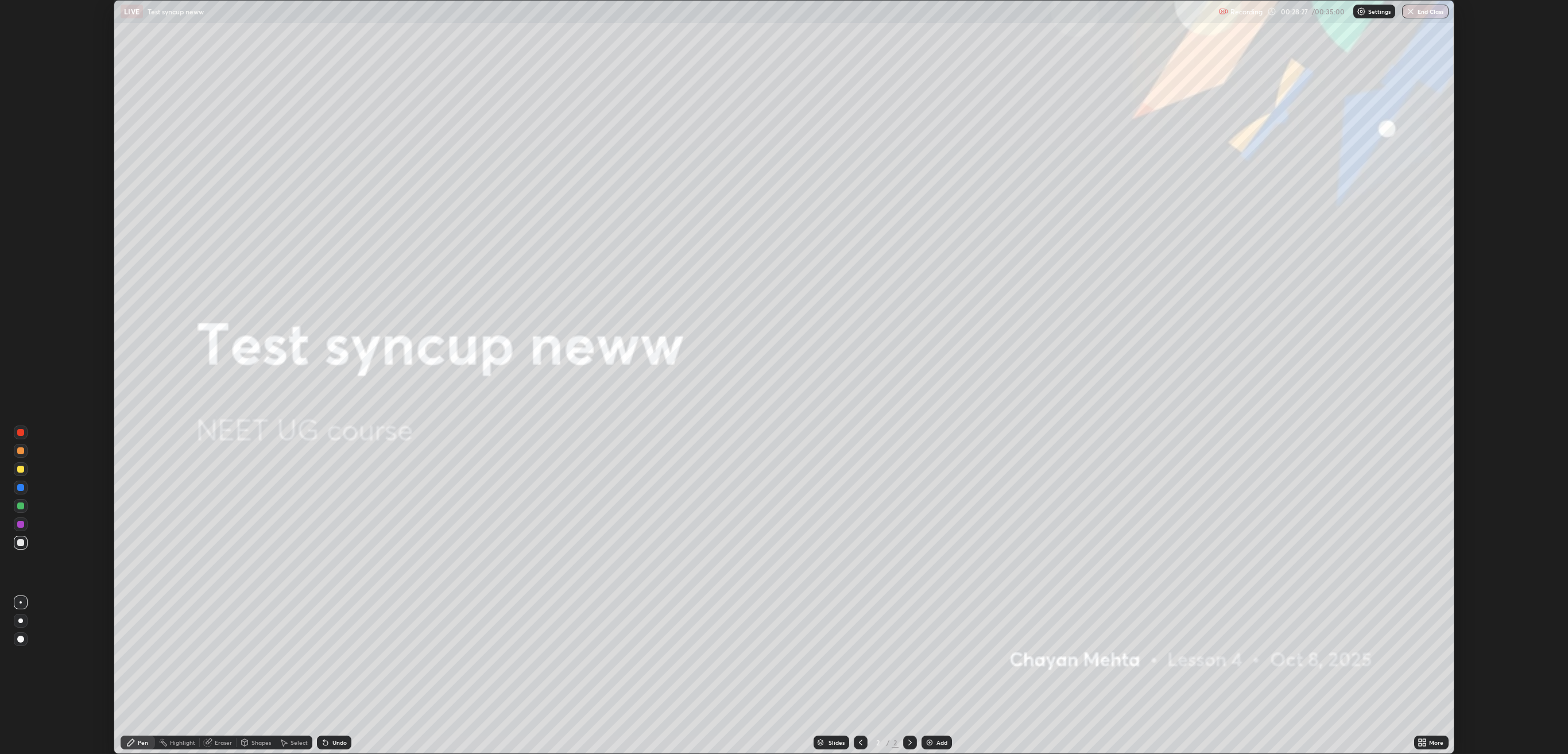
click at [1432, 11] on button "End Class" at bounding box center [1425, 11] width 46 height 14
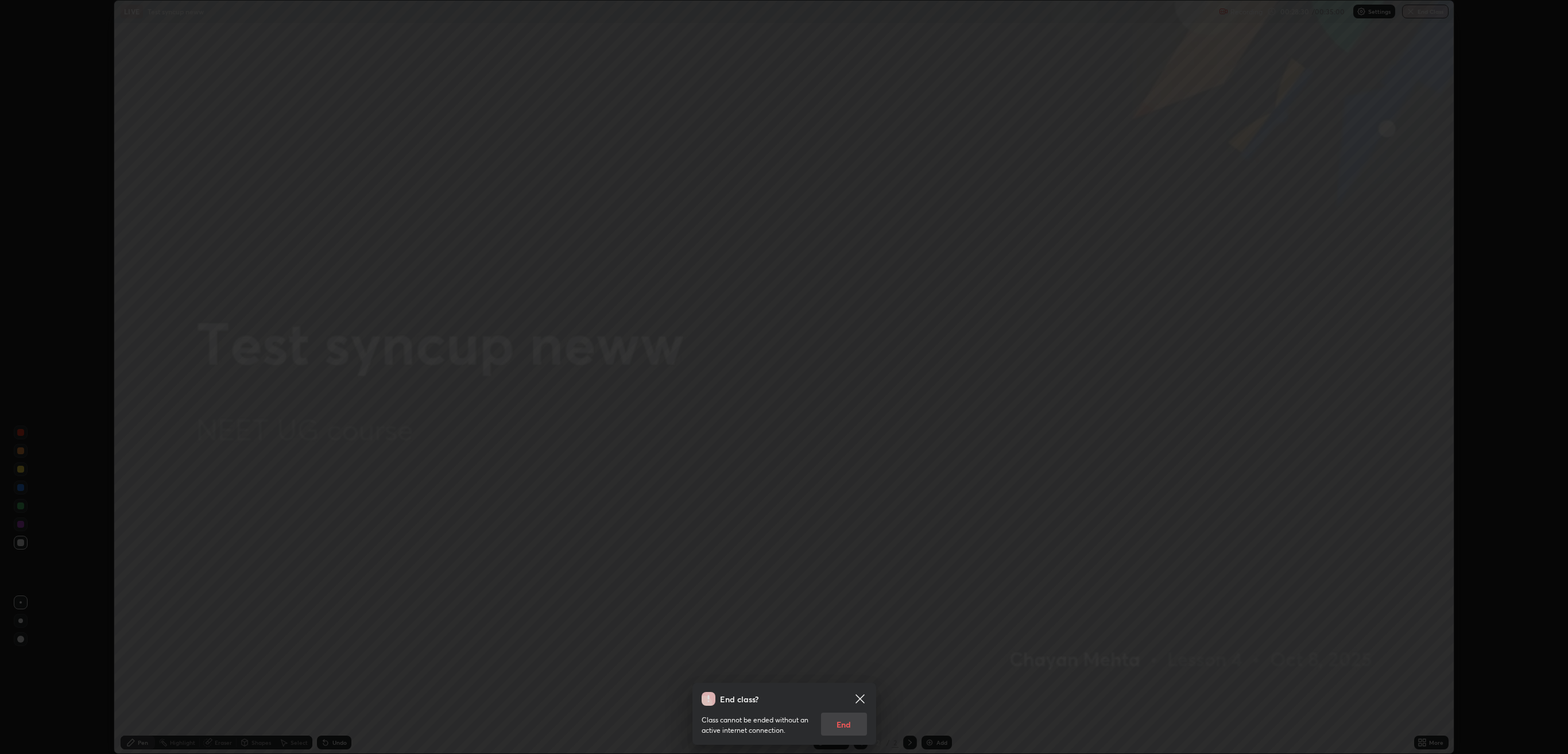
click at [860, 399] on icon at bounding box center [860, 698] width 14 height 14
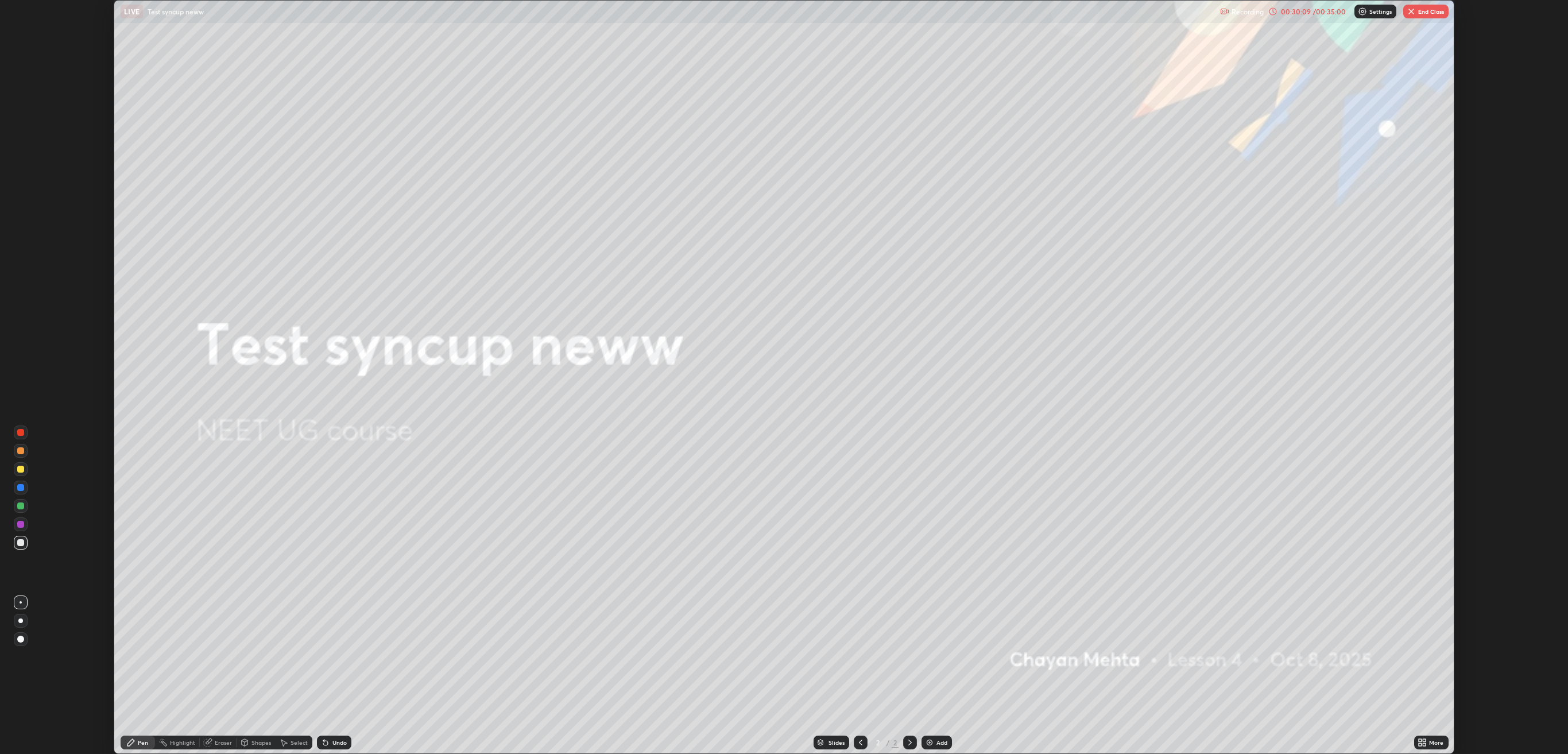
click at [1422, 10] on button "End Class" at bounding box center [1426, 11] width 46 height 14
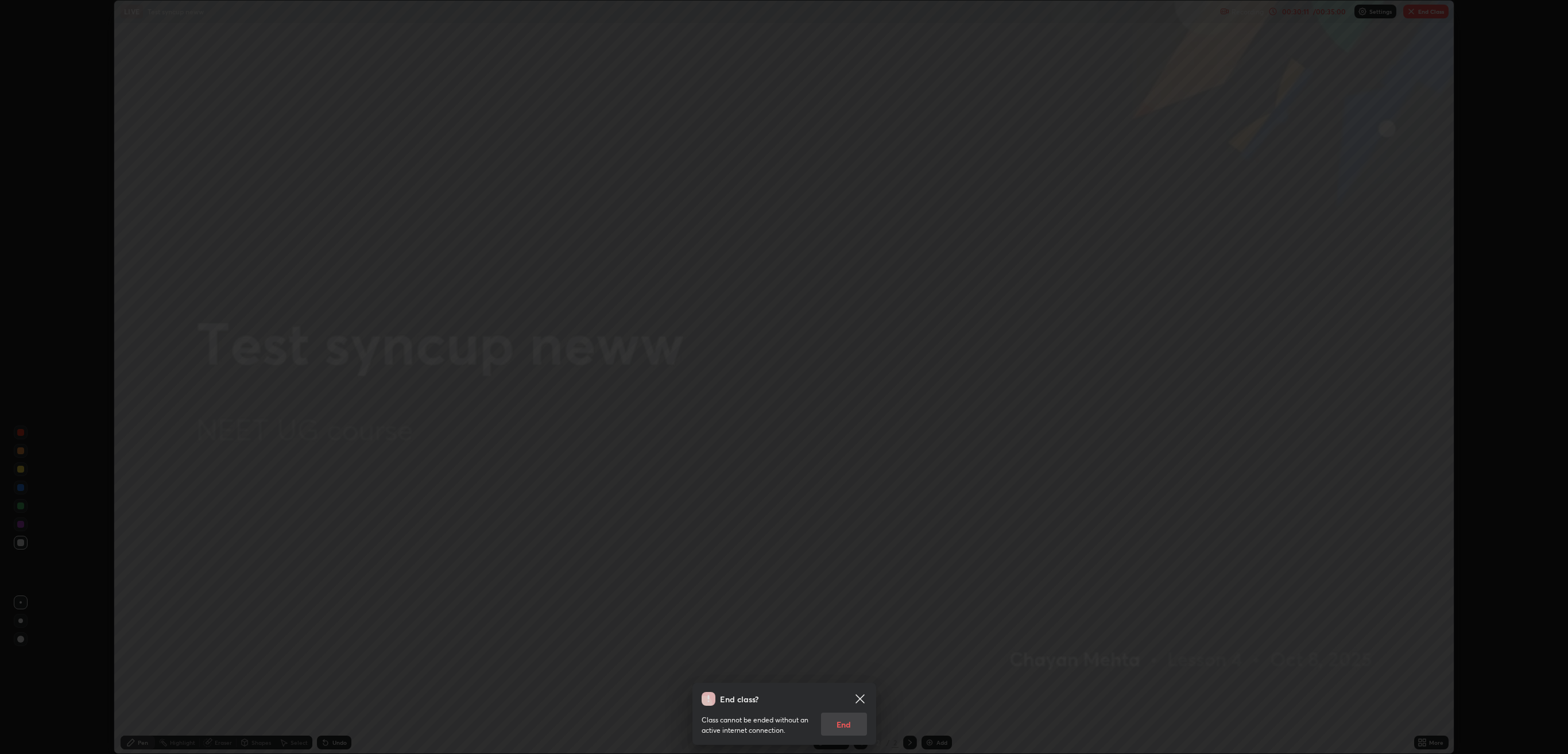
click at [850, 399] on div "Class cannot be ended without an active internet connection. End" at bounding box center [784, 721] width 165 height 30
click at [862, 399] on icon at bounding box center [860, 698] width 14 height 14
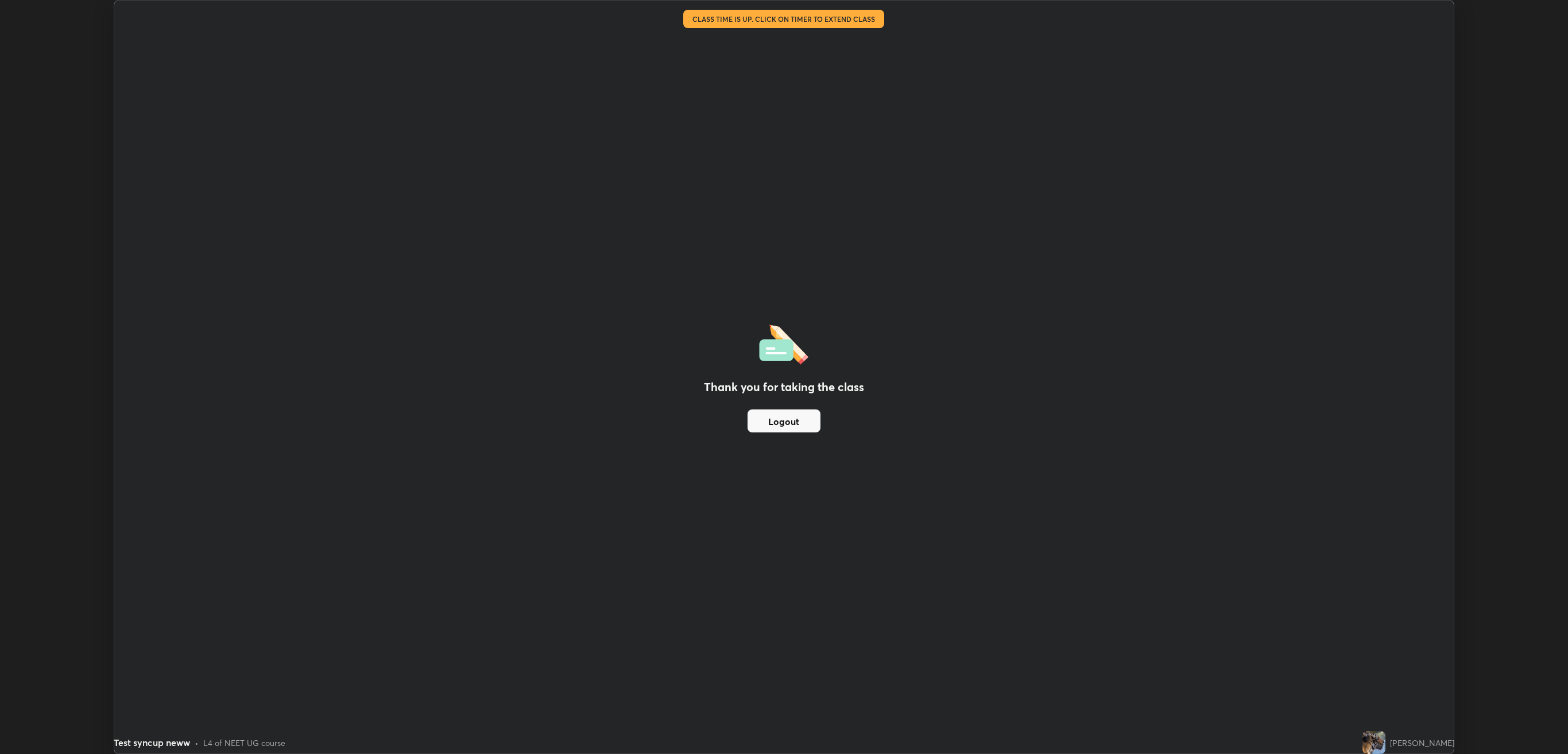
scroll to position [754, 1568]
click at [790, 417] on button "Logout" at bounding box center [784, 421] width 73 height 23
click at [787, 421] on button "Logout" at bounding box center [784, 421] width 73 height 23
click at [784, 423] on button "Logout" at bounding box center [784, 421] width 73 height 23
click at [778, 421] on button "Logout" at bounding box center [784, 421] width 73 height 23
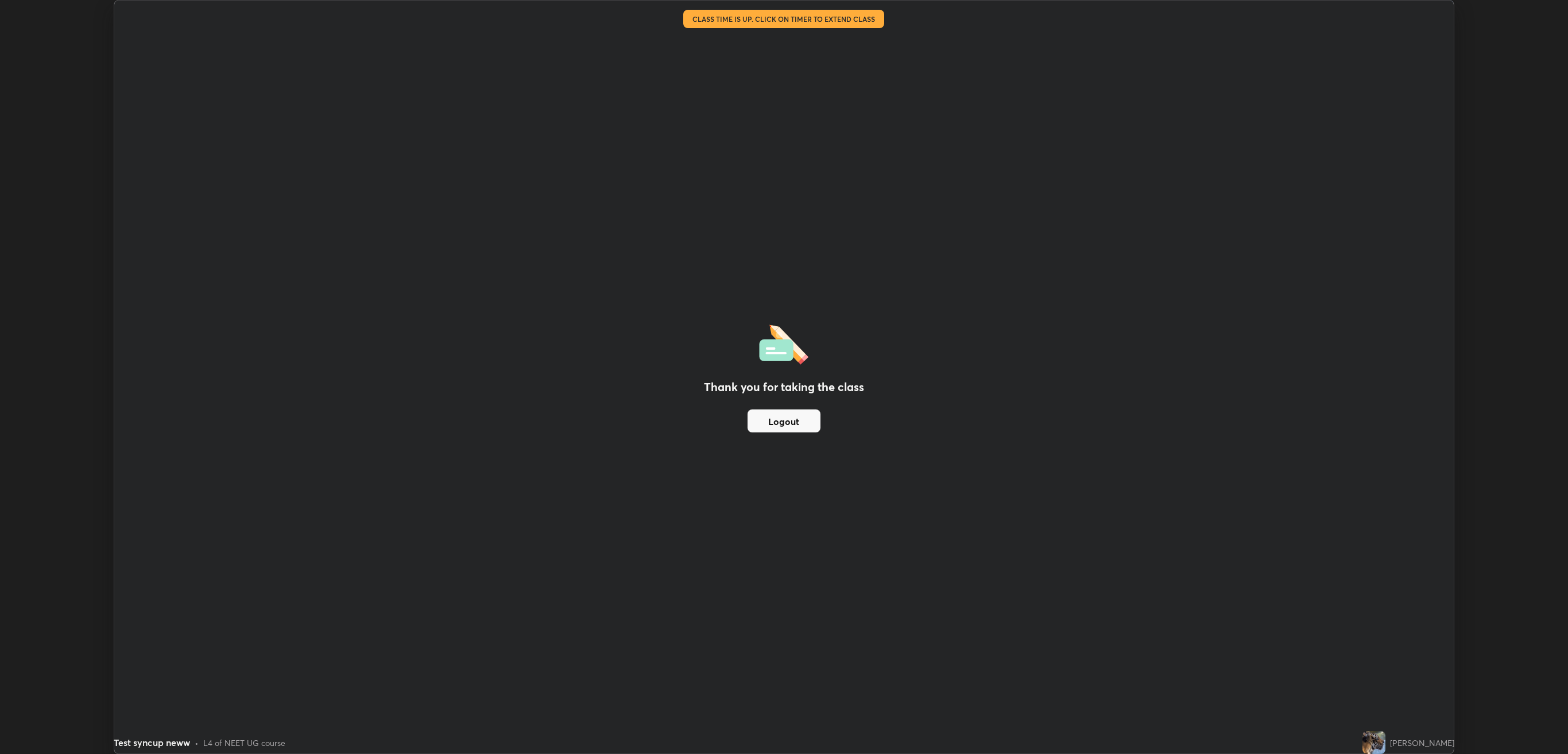
click at [790, 413] on button "Logout" at bounding box center [784, 421] width 73 height 23
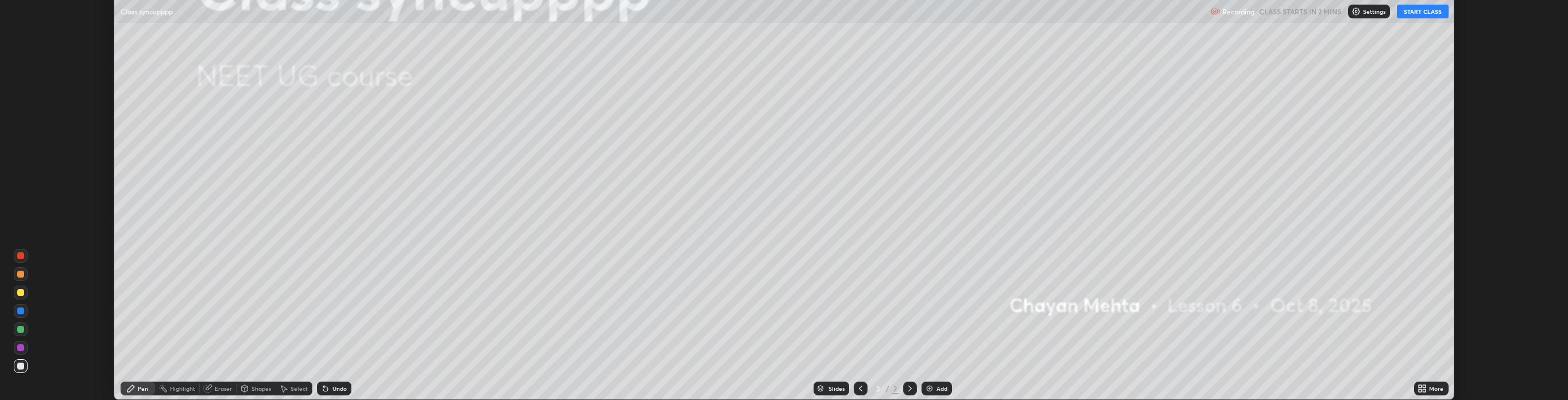
scroll to position [57056, 55844]
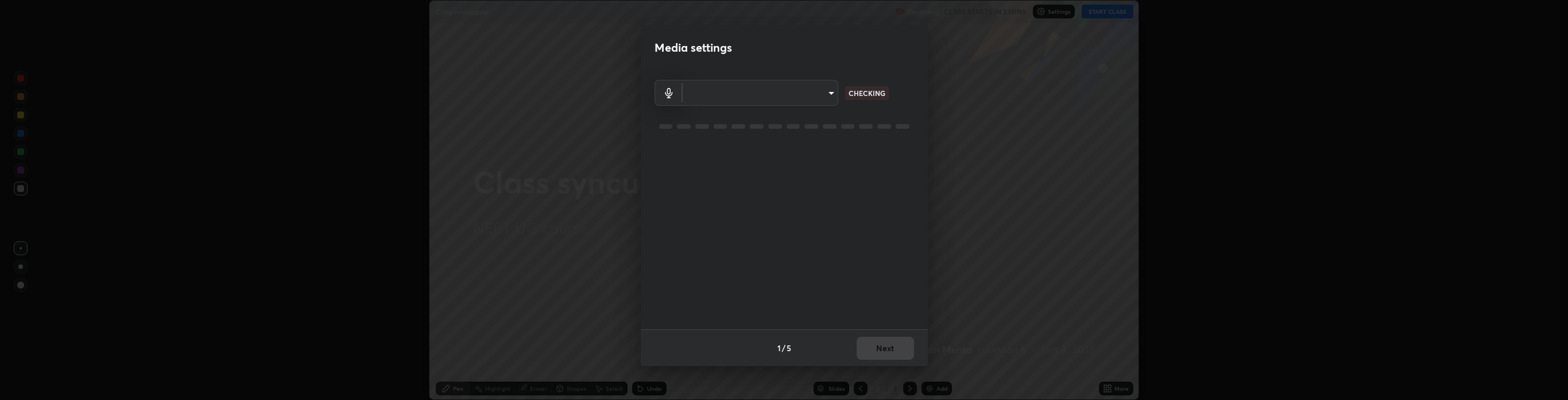
type input "default"
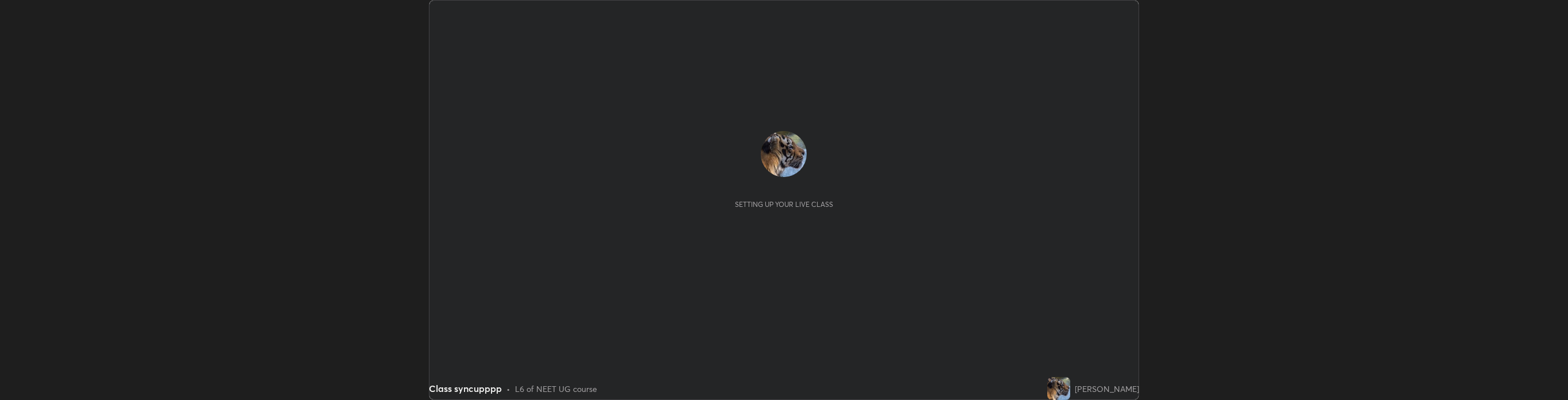
scroll to position [400, 1567]
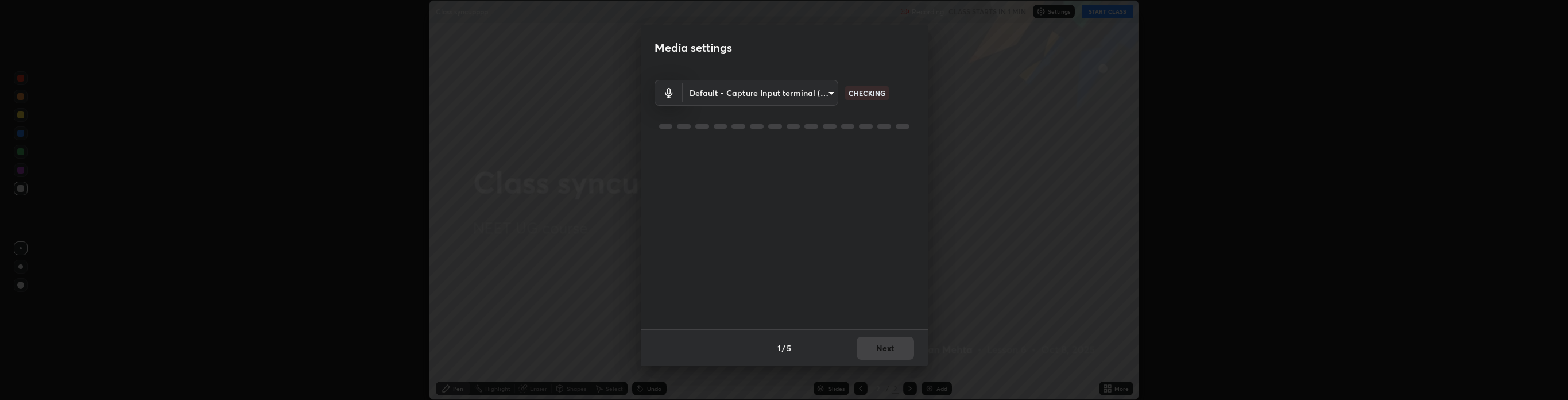
click at [797, 92] on body "Erase all Class syncupppp Recording CLASS STARTS IN 1 MIN Settings START CLASS …" at bounding box center [784, 200] width 1568 height 400
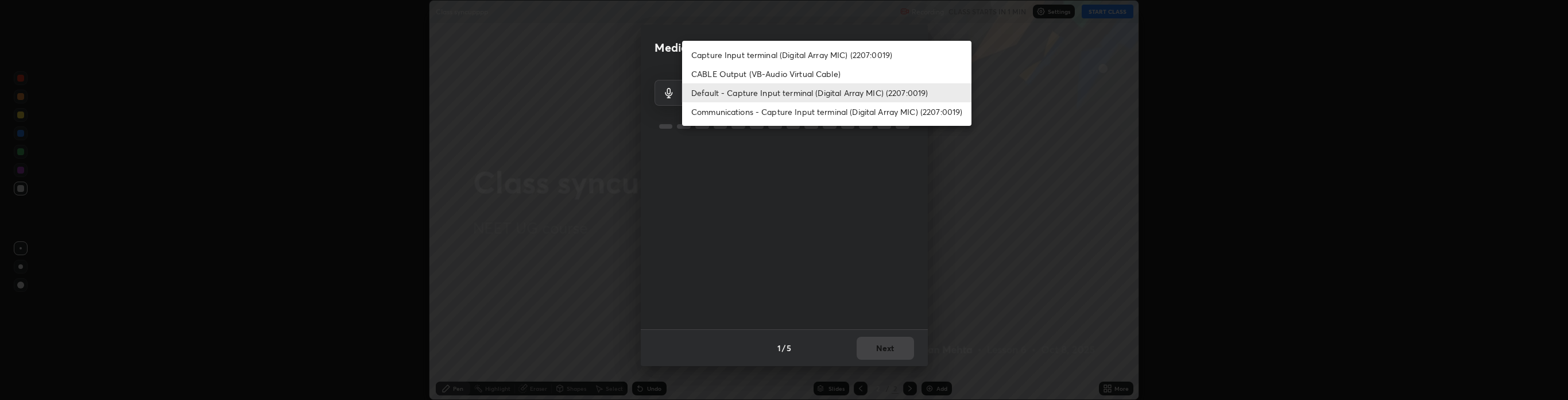
click at [766, 108] on li "Communications - Capture Input terminal (Digital Array MIC) (2207:0019)" at bounding box center [827, 112] width 289 height 19
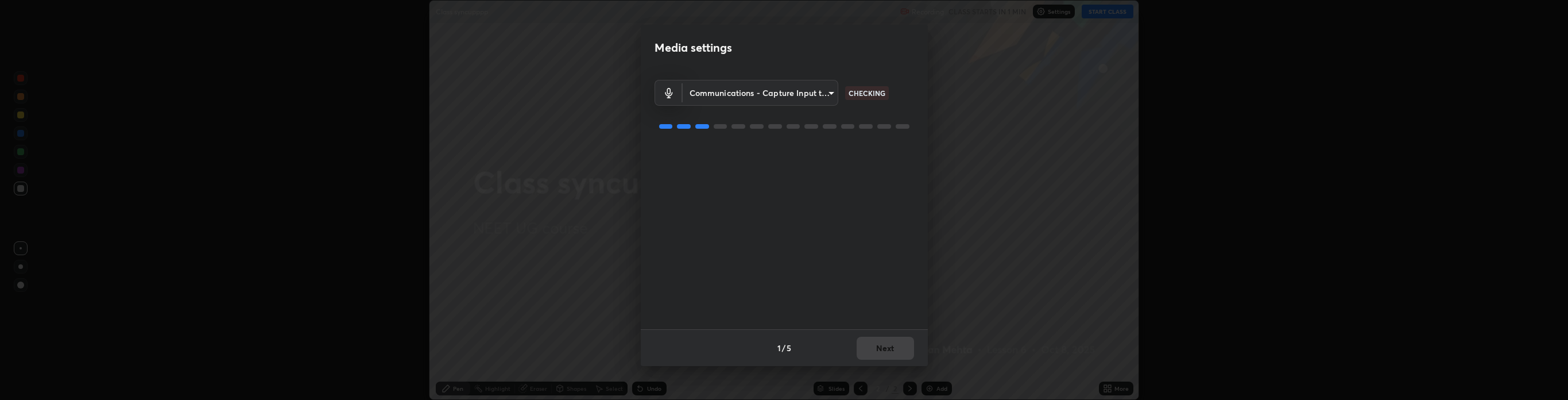
click at [769, 95] on body "Erase all Class syncupppp Recording CLASS STARTS IN 1 MIN Settings START CLASS …" at bounding box center [784, 200] width 1568 height 400
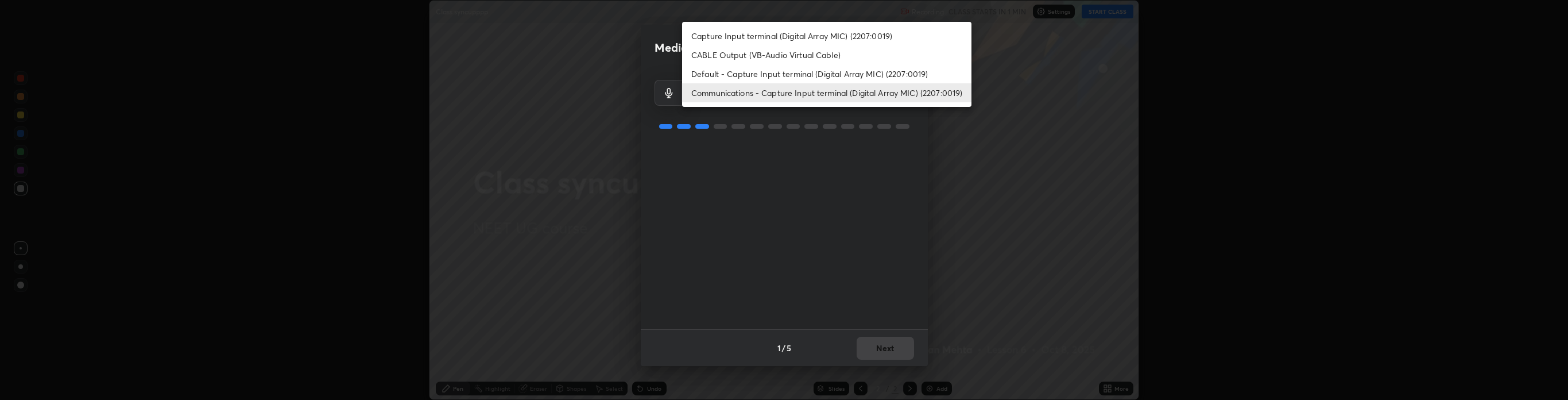
click at [770, 76] on li "Default - Capture Input terminal (Digital Array MIC) (2207:0019)" at bounding box center [827, 74] width 289 height 19
type input "default"
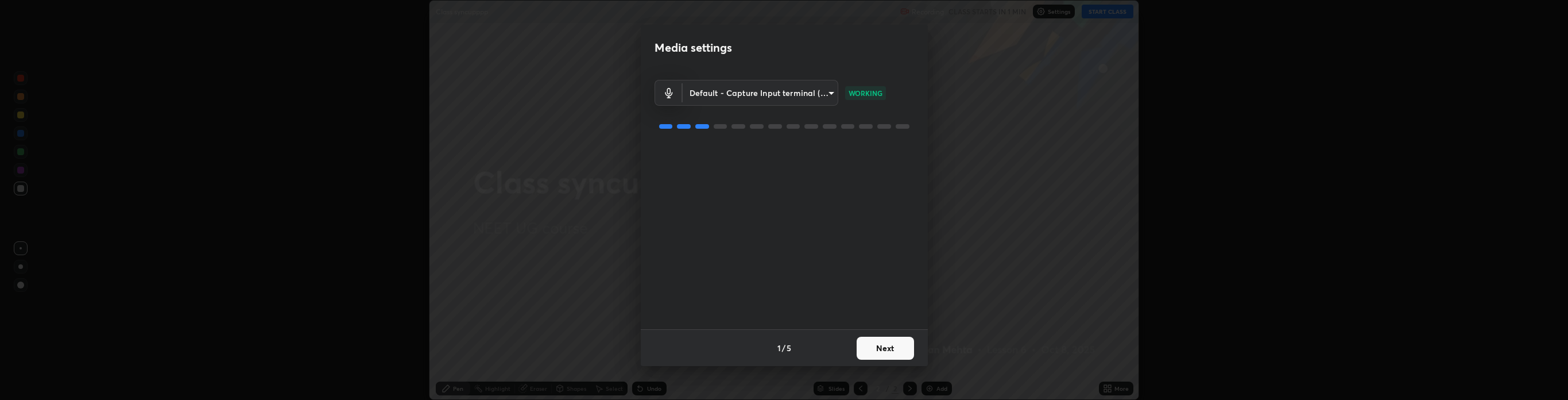
click at [881, 346] on button "Next" at bounding box center [885, 348] width 58 height 23
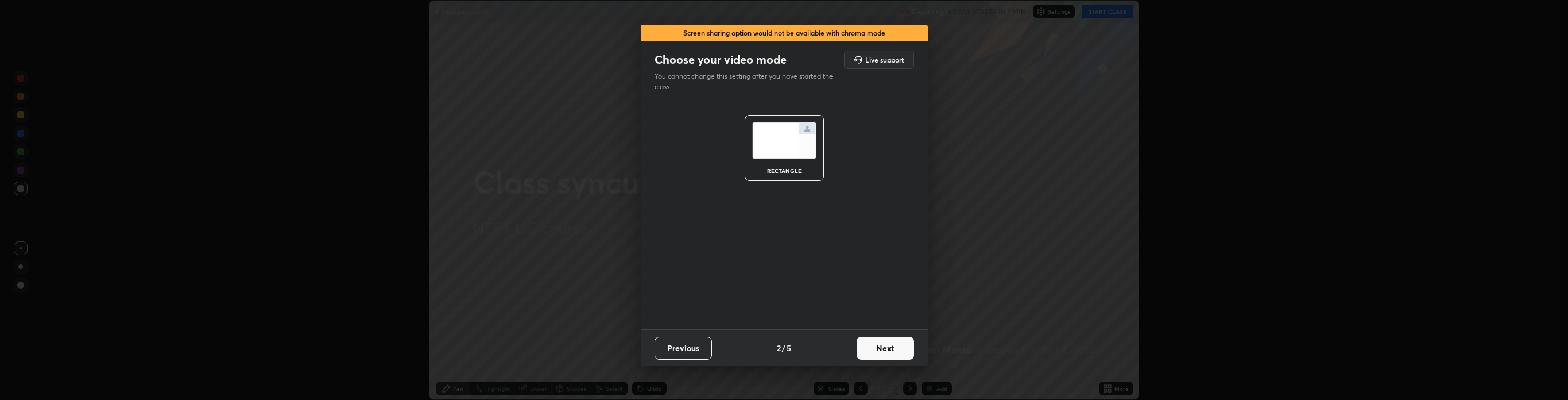
click at [885, 345] on button "Next" at bounding box center [885, 348] width 58 height 23
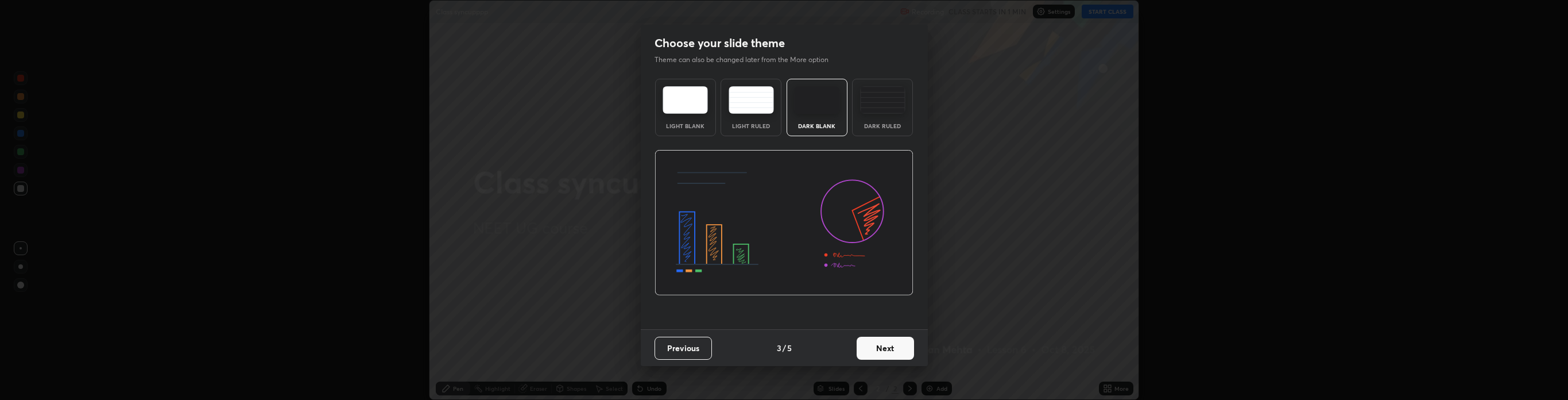
click at [886, 345] on button "Next" at bounding box center [885, 348] width 58 height 23
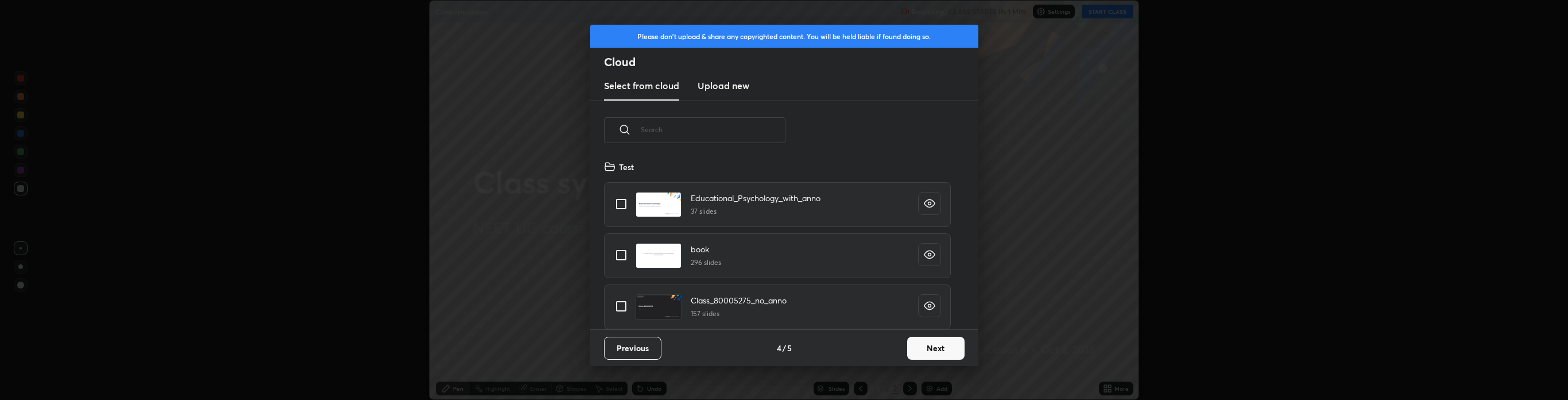
scroll to position [169, 369]
click at [625, 204] on input "grid" at bounding box center [621, 204] width 24 height 24
checkbox input "true"
click at [618, 247] on input "grid" at bounding box center [621, 255] width 24 height 24
checkbox input "true"
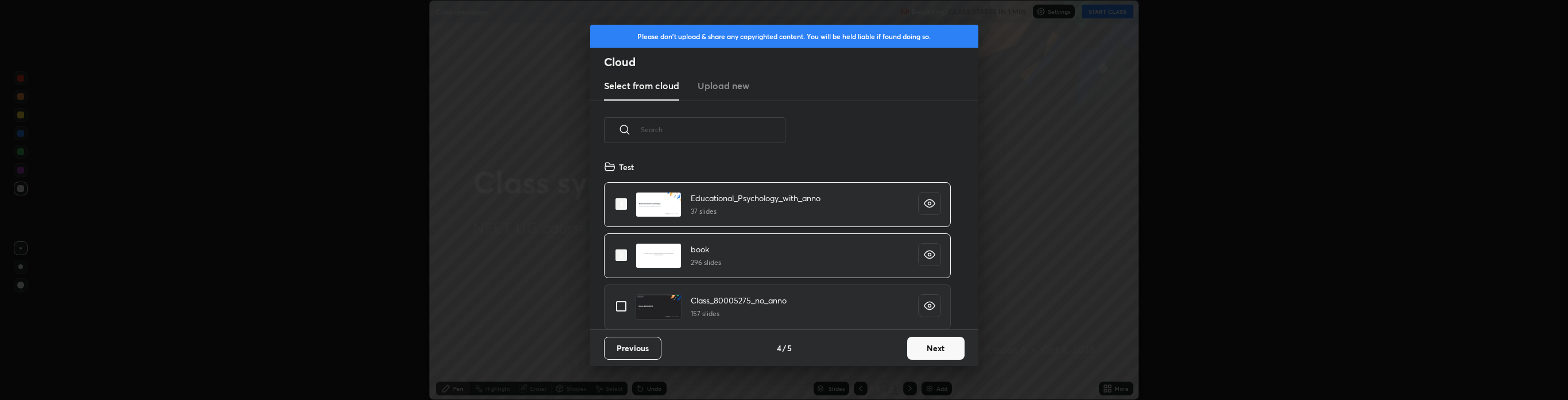
click at [949, 342] on button "Next" at bounding box center [936, 348] width 58 height 23
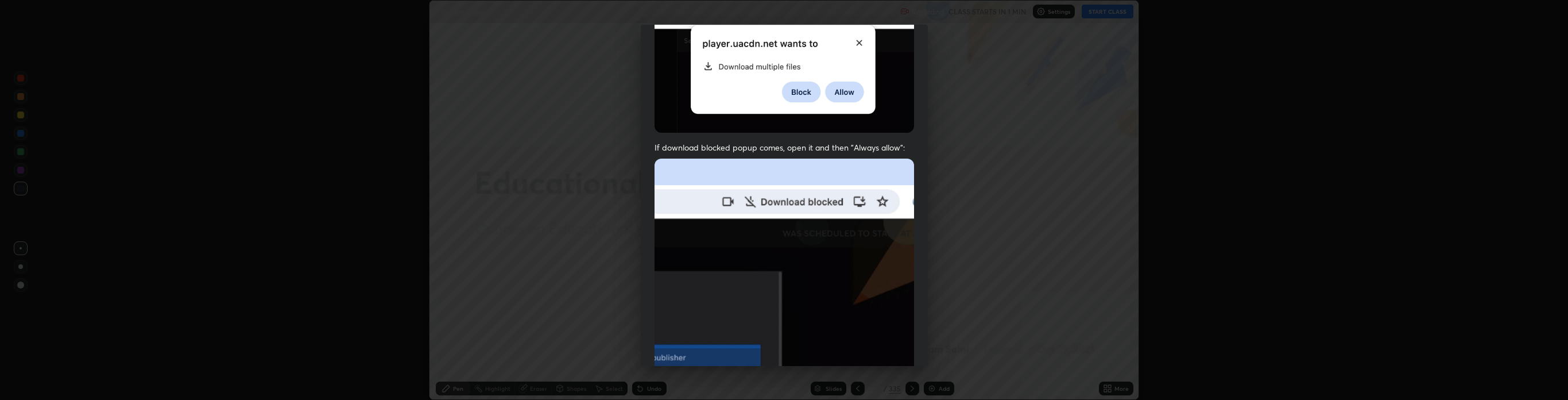
scroll to position [233, 0]
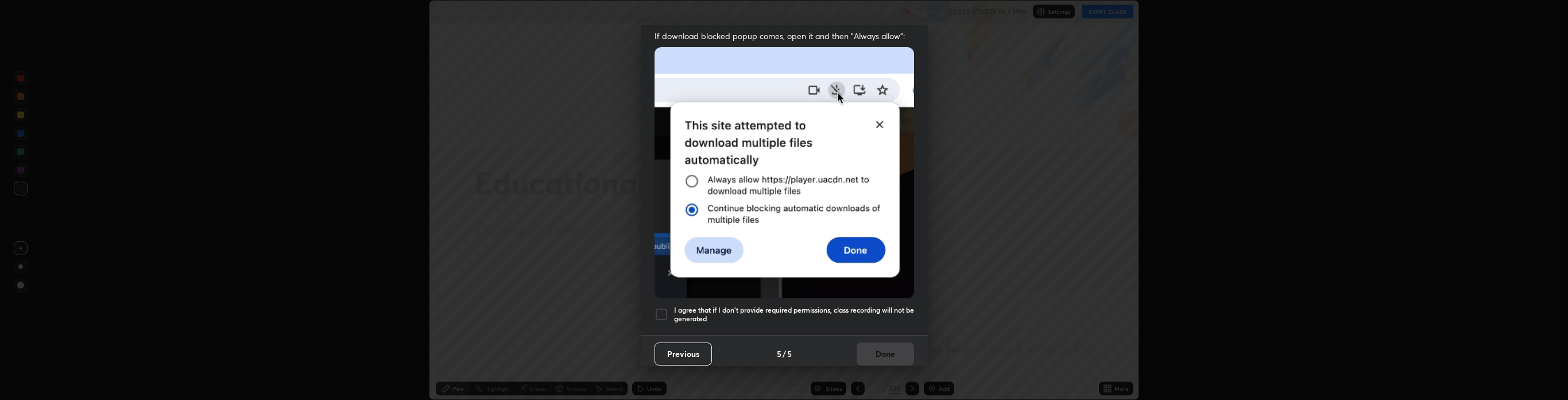
click at [665, 308] on div at bounding box center [661, 314] width 14 height 14
click at [886, 346] on button "Done" at bounding box center [885, 354] width 58 height 23
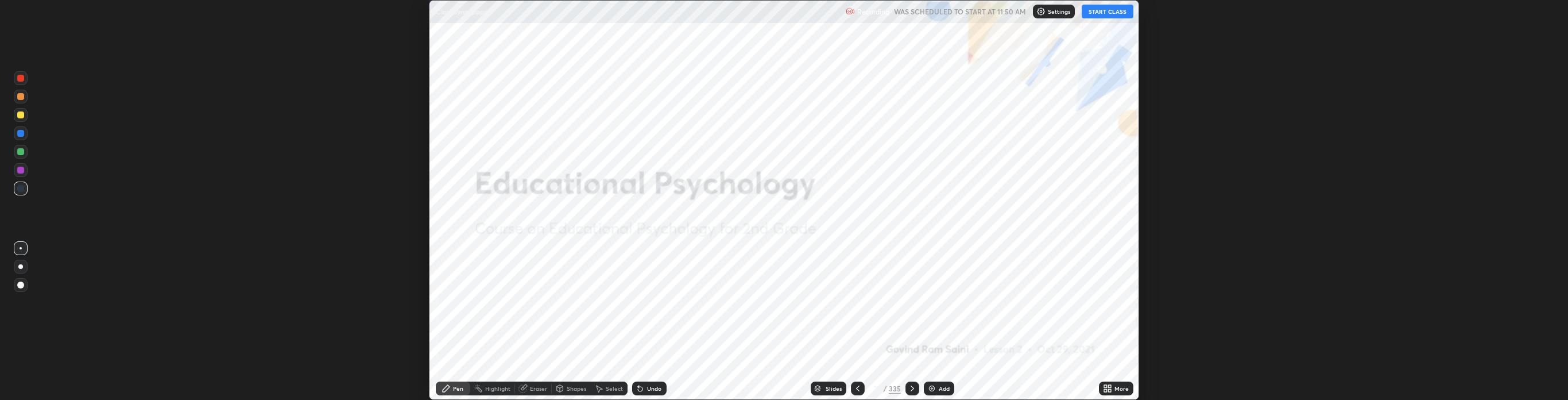
click at [1107, 10] on button "START CLASS" at bounding box center [1107, 11] width 52 height 14
click at [1520, 125] on div "Setting up your live class" at bounding box center [784, 200] width 1568 height 400
click at [1120, 9] on button "End Class" at bounding box center [1109, 11] width 46 height 14
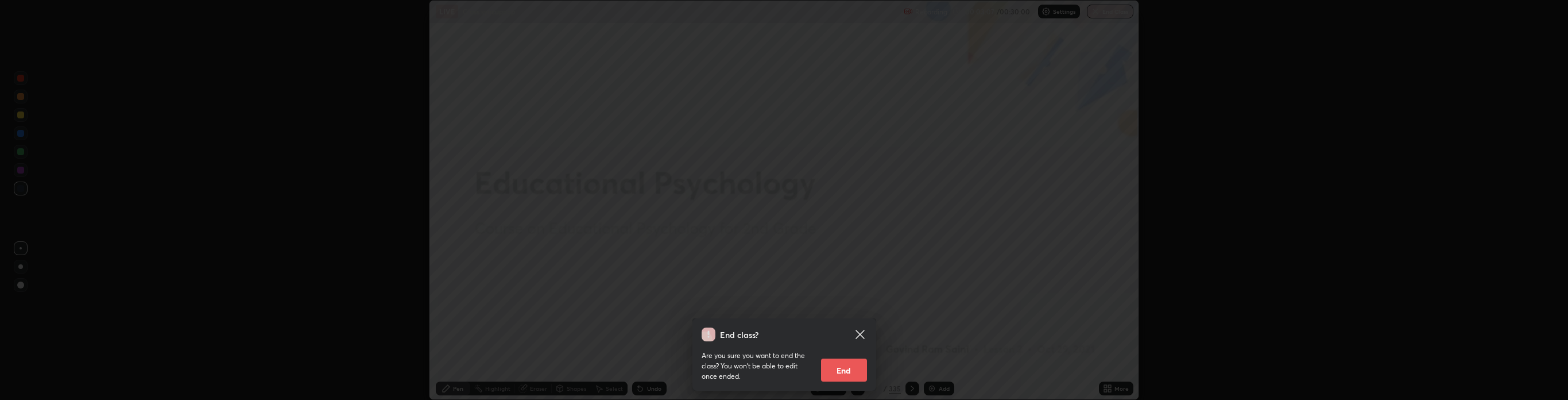
click at [859, 334] on icon at bounding box center [860, 334] width 9 height 9
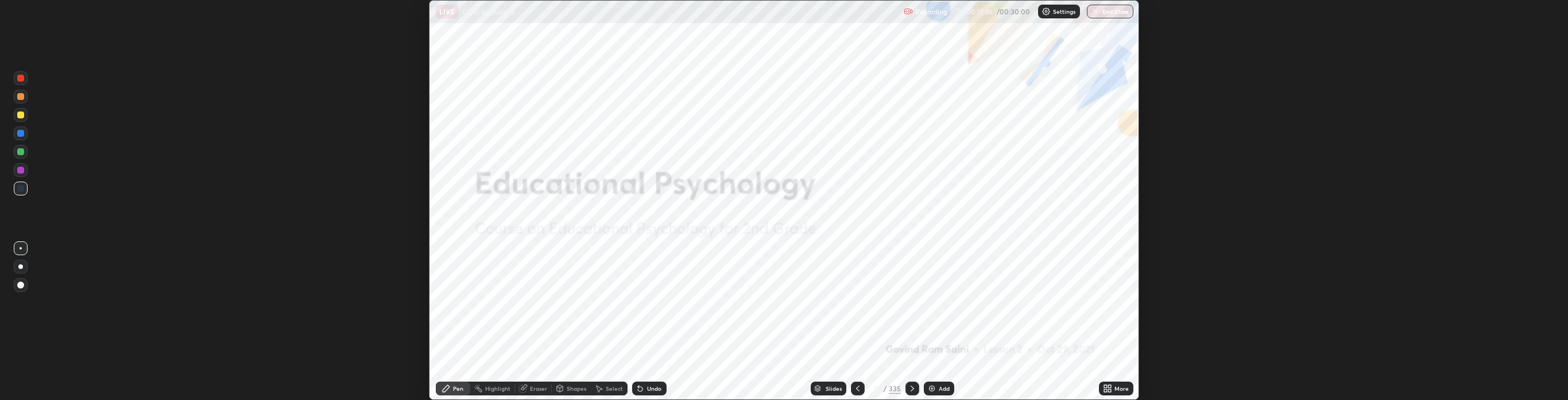
click at [934, 387] on img at bounding box center [932, 389] width 9 height 9
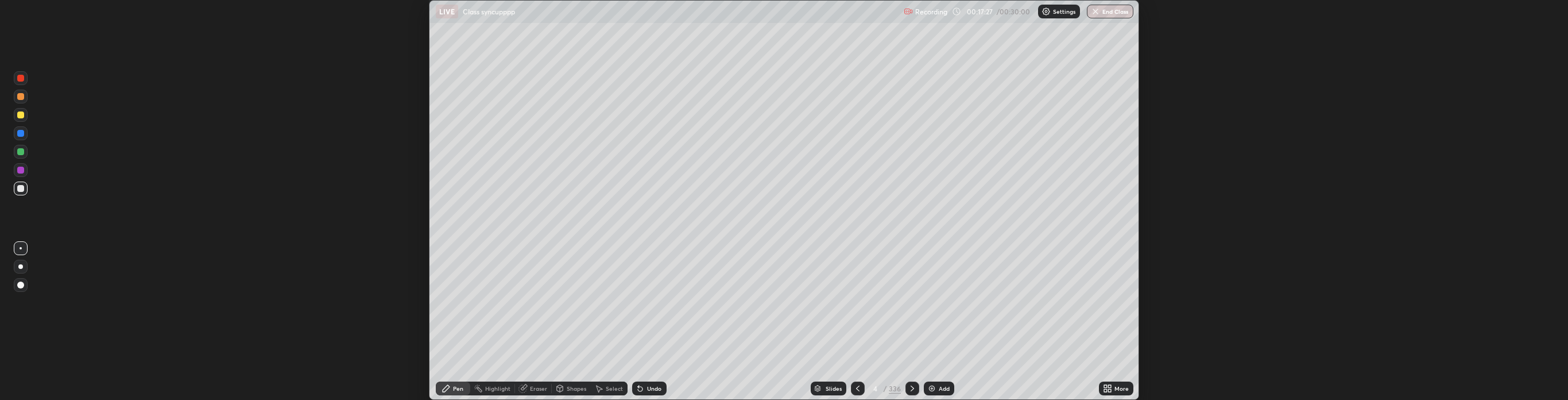
click at [934, 386] on img at bounding box center [932, 389] width 9 height 9
click at [1109, 10] on button "End Class" at bounding box center [1111, 11] width 46 height 14
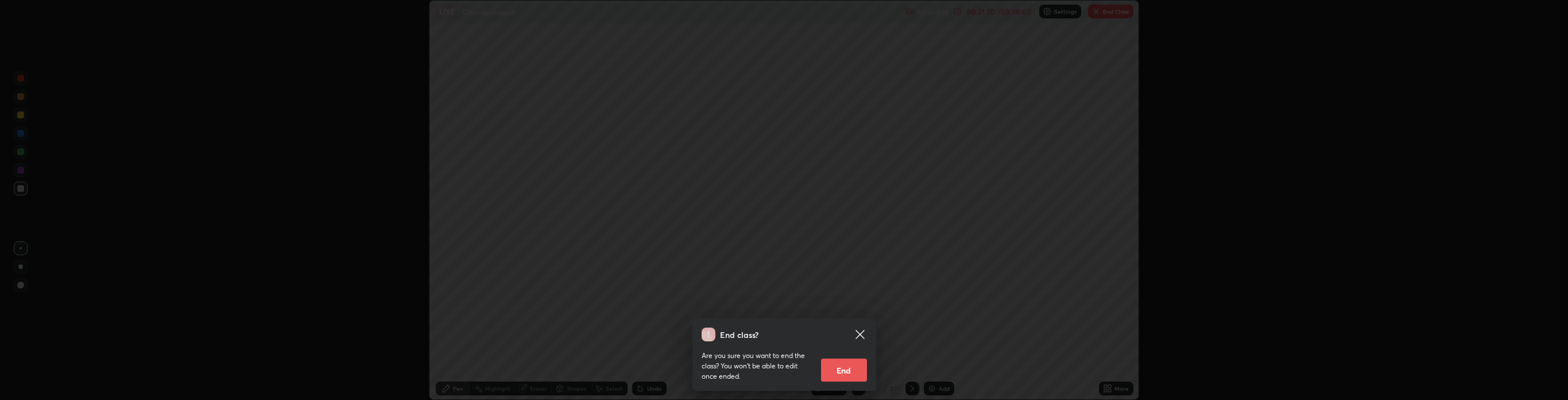
click at [850, 373] on button "End" at bounding box center [844, 370] width 46 height 23
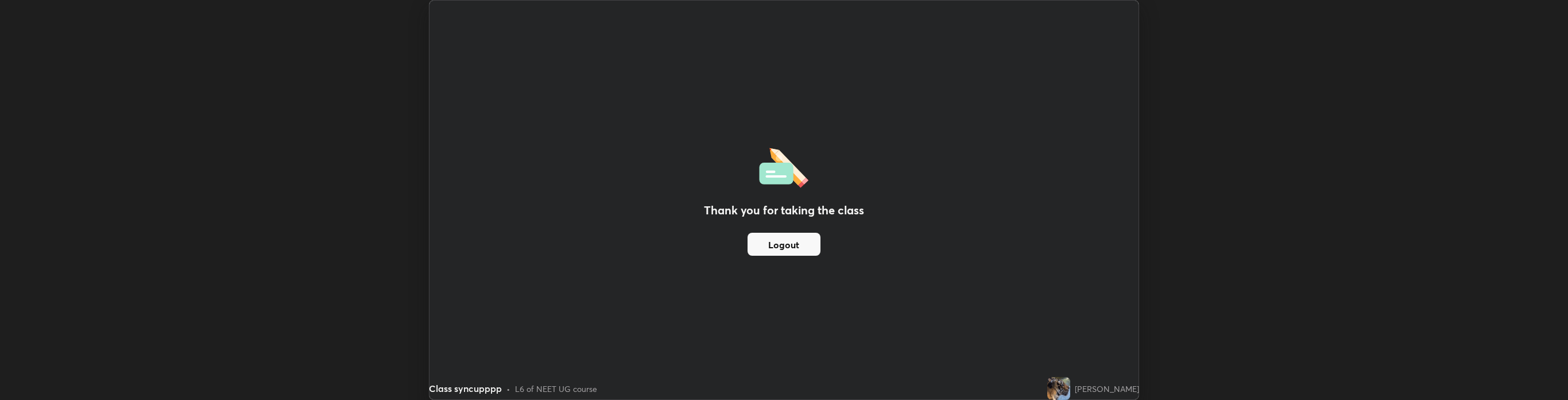
click at [783, 244] on button "Logout" at bounding box center [784, 244] width 73 height 23
